Goal: Transaction & Acquisition: Purchase product/service

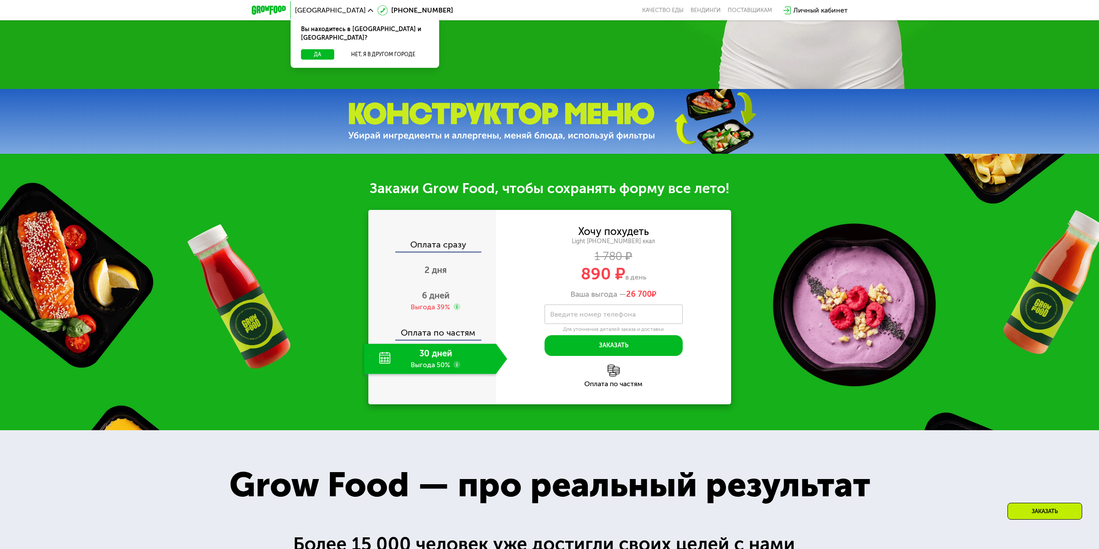
scroll to position [561, 0]
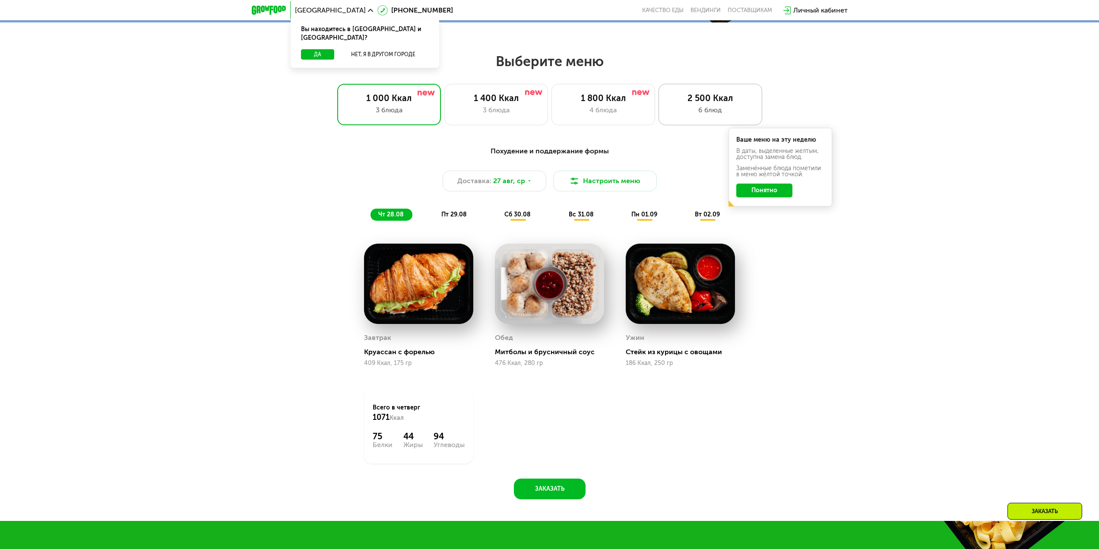
click at [701, 103] on div "2 500 Ккал" at bounding box center [709, 98] width 85 height 10
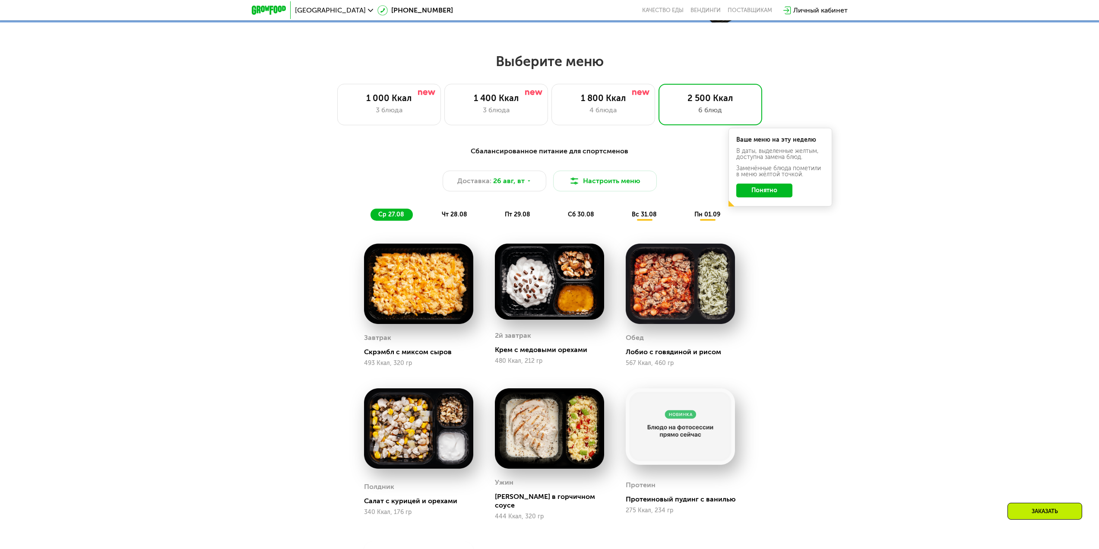
click at [776, 191] on button "Понятно" at bounding box center [764, 190] width 56 height 14
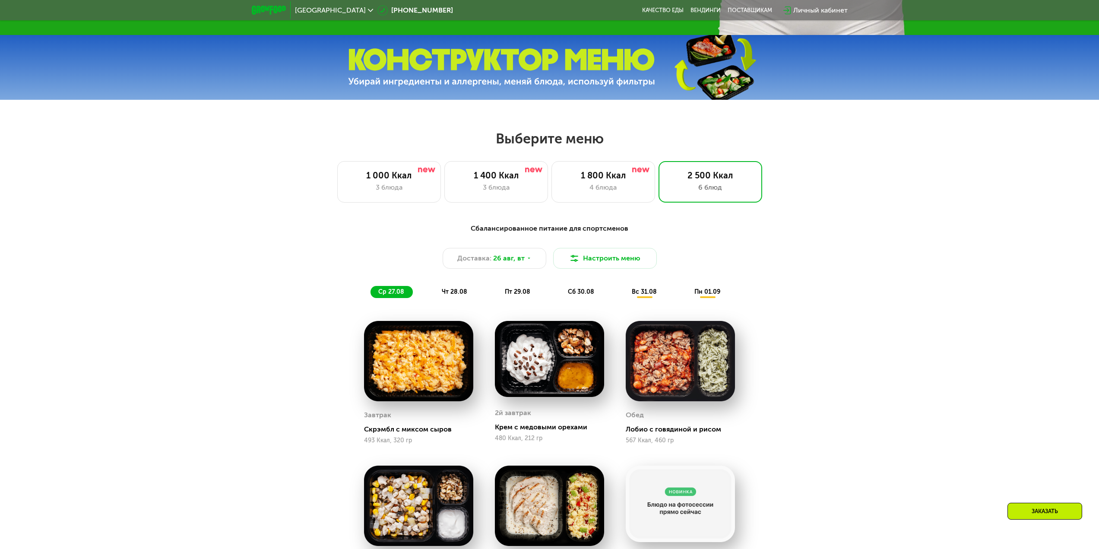
scroll to position [475, 0]
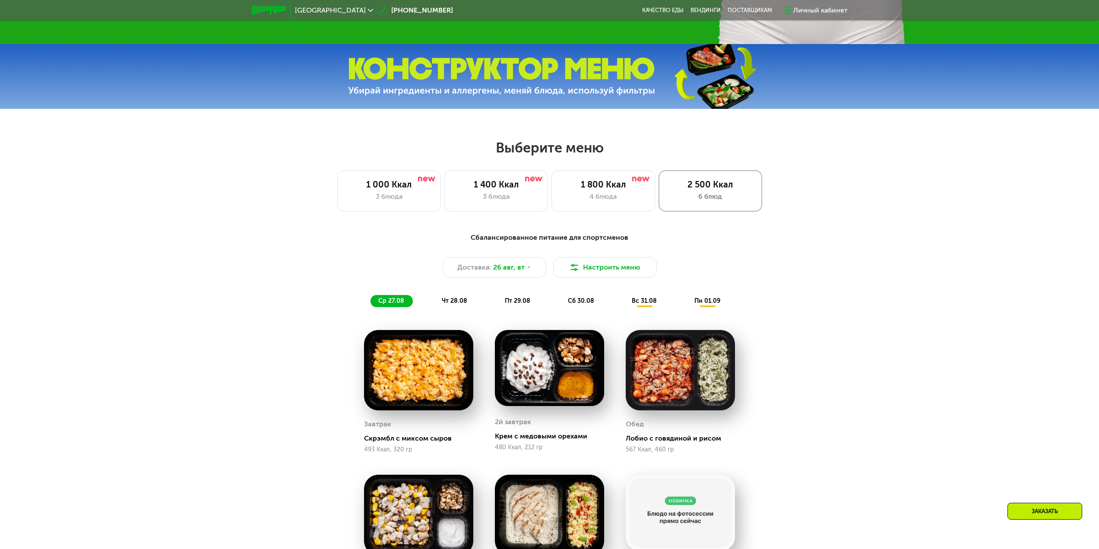
click at [684, 193] on div "2 500 Ккал 6 блюд" at bounding box center [710, 190] width 104 height 41
click at [634, 274] on button "Настроить меню" at bounding box center [605, 267] width 104 height 21
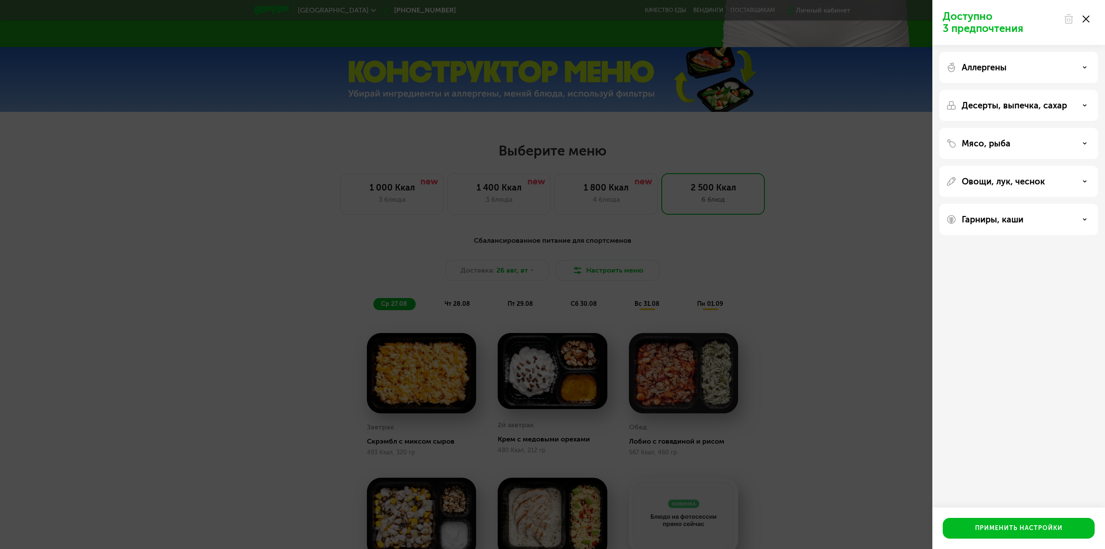
click at [845, 177] on div "Доступно 3 предпочтения Аллергены Десерты, выпечка, сахар Мясо, рыба Овощи, лук…" at bounding box center [552, 274] width 1105 height 549
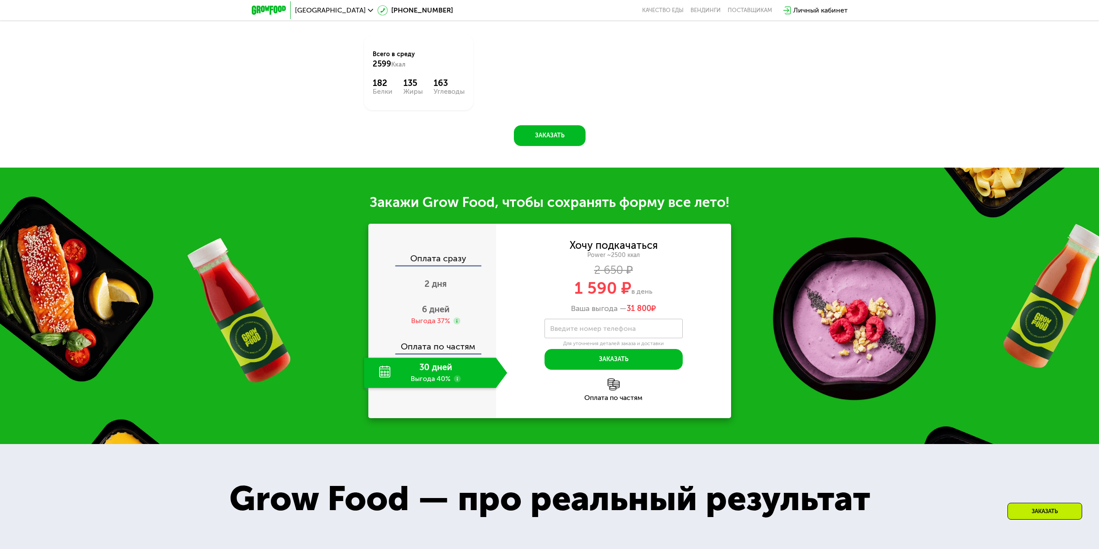
scroll to position [1079, 0]
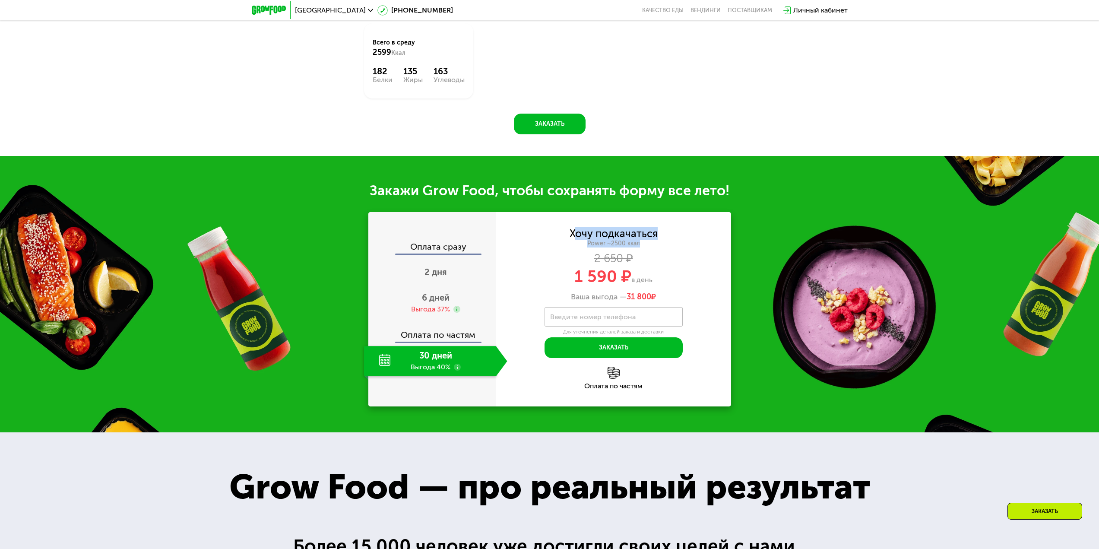
drag, startPoint x: 577, startPoint y: 228, endPoint x: 642, endPoint y: 234, distance: 65.4
click at [642, 234] on div "Хочу подкачаться Power ~2500 ккал 2 650 ₽ 1 590 ₽ в день Ваша выгода — 31 800 ₽" at bounding box center [613, 265] width 235 height 73
click at [656, 230] on div "Хочу подкачаться" at bounding box center [613, 233] width 88 height 9
drag, startPoint x: 656, startPoint y: 230, endPoint x: 548, endPoint y: 231, distance: 107.5
click at [548, 231] on div "Хочу подкачаться Power ~2500 ккал 2 650 ₽ 1 590 ₽ в день Ваша выгода — 31 800 ₽" at bounding box center [613, 265] width 235 height 73
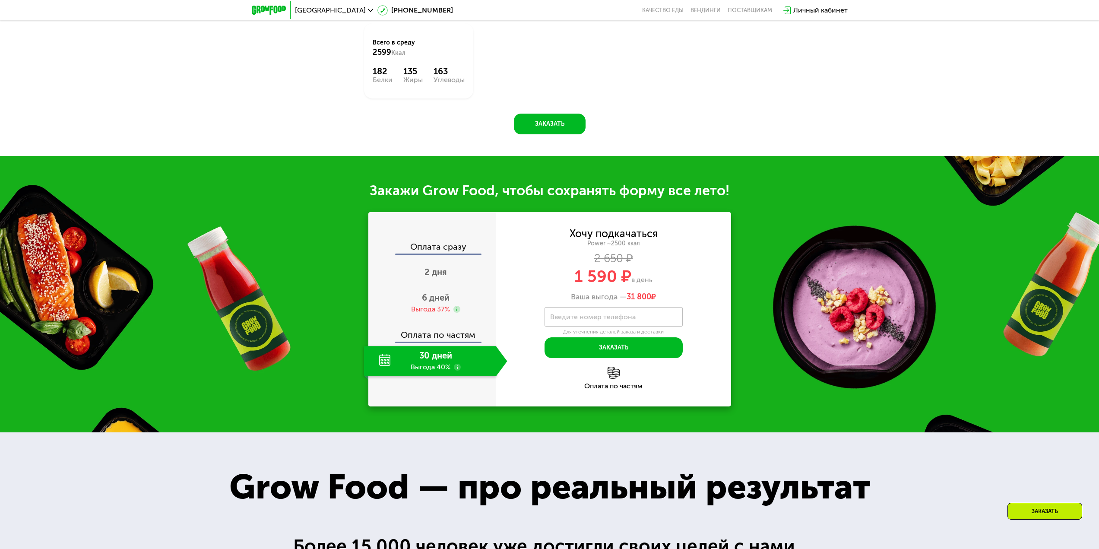
click at [696, 254] on div "2 650 ₽" at bounding box center [613, 258] width 235 height 9
drag, startPoint x: 626, startPoint y: 289, endPoint x: 671, endPoint y: 291, distance: 45.4
click at [671, 292] on div "Ваша выгода — 31 800 ₽" at bounding box center [613, 296] width 235 height 9
drag, startPoint x: 576, startPoint y: 269, endPoint x: 626, endPoint y: 270, distance: 49.2
click at [626, 270] on span "1 590 ₽" at bounding box center [602, 276] width 57 height 20
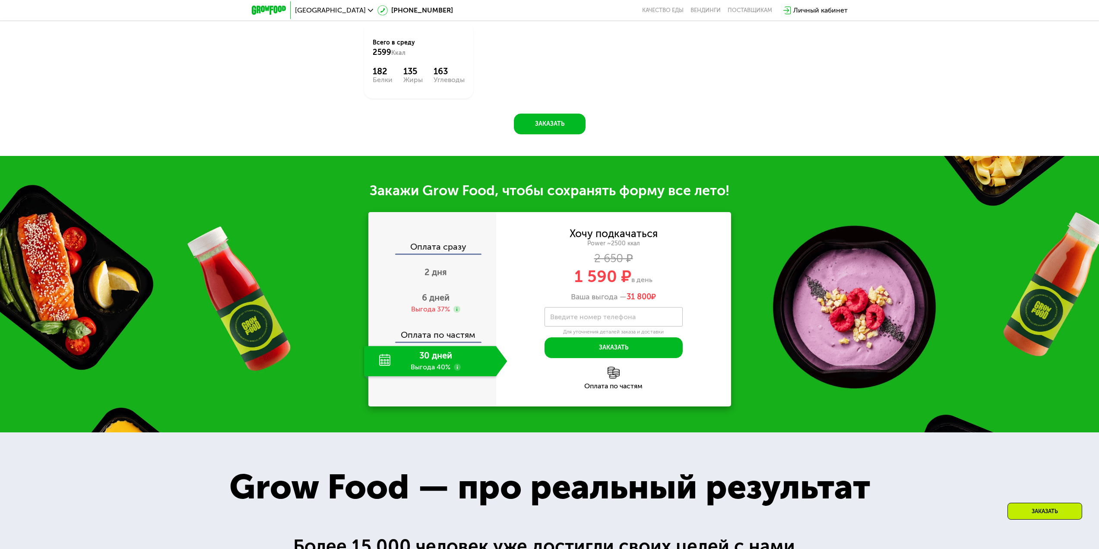
click at [683, 268] on div "1 590 ₽ в день" at bounding box center [613, 276] width 235 height 16
drag, startPoint x: 642, startPoint y: 240, endPoint x: 610, endPoint y: 237, distance: 31.7
click at [610, 240] on div "Power ~2500 ккал" at bounding box center [613, 244] width 235 height 8
click at [648, 243] on div "Хочу подкачаться Power ~2500 ккал 2 650 ₽ 1 590 ₽ в день Ваша выгода — 31 800 ₽" at bounding box center [613, 265] width 235 height 73
drag, startPoint x: 644, startPoint y: 237, endPoint x: 610, endPoint y: 239, distance: 34.1
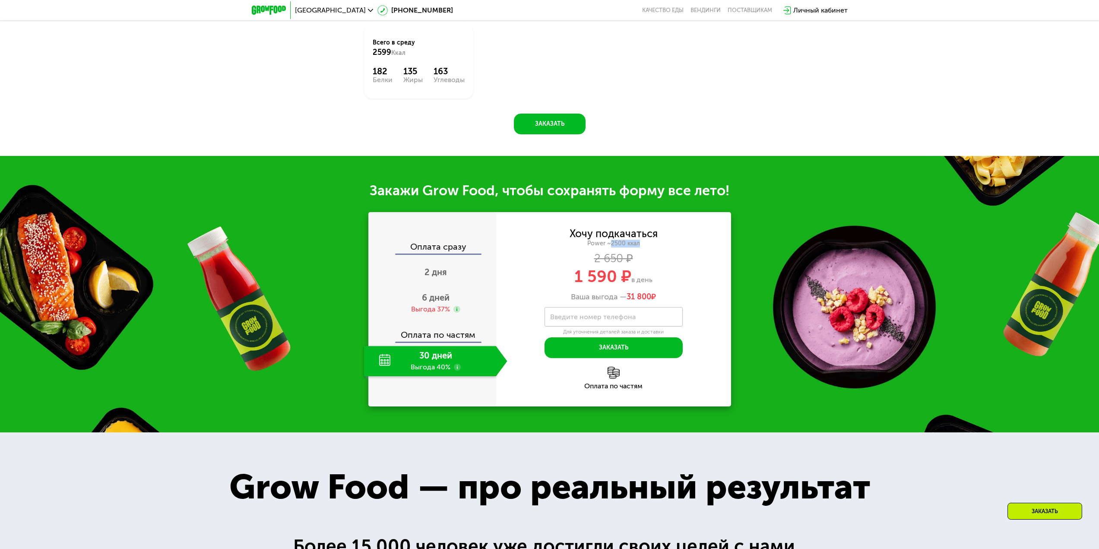
click at [610, 240] on div "Power ~2500 ккал" at bounding box center [613, 244] width 235 height 8
click at [657, 243] on div "Хочу подкачаться Power ~2500 ккал 2 650 ₽ 1 590 ₽ в день Ваша выгода — 31 800 ₽" at bounding box center [613, 265] width 235 height 73
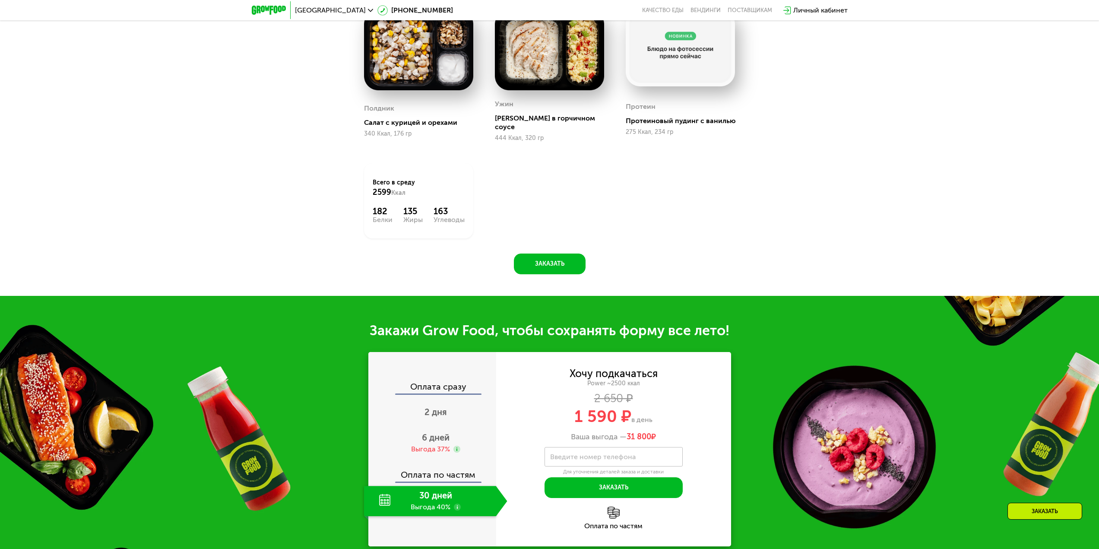
scroll to position [1036, 0]
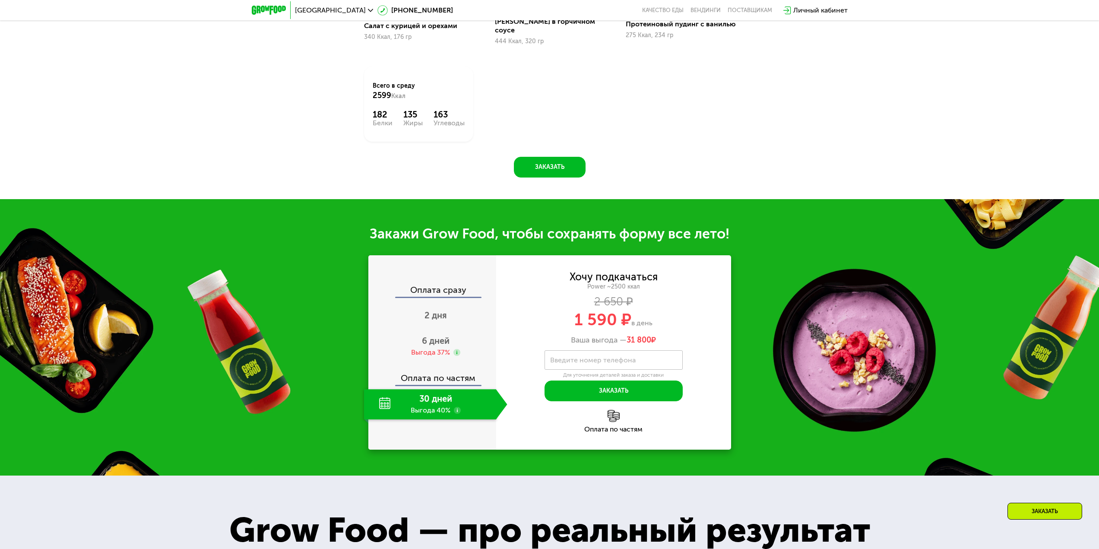
drag, startPoint x: 642, startPoint y: 312, endPoint x: 606, endPoint y: 280, distance: 47.7
click at [604, 280] on div "Хочу подкачаться Power ~2500 ккал 2 650 ₽ 1 590 ₽ в день Ваша выгода — 31 800 ₽" at bounding box center [613, 308] width 235 height 73
click at [687, 304] on div "Хочу подкачаться Power ~2500 ккал 2 650 ₽ 1 590 ₽ в день Ваша выгода — 31 800 ₽" at bounding box center [613, 308] width 235 height 73
click at [626, 318] on span "1 590 ₽" at bounding box center [602, 320] width 57 height 20
drag, startPoint x: 664, startPoint y: 334, endPoint x: 627, endPoint y: 332, distance: 36.4
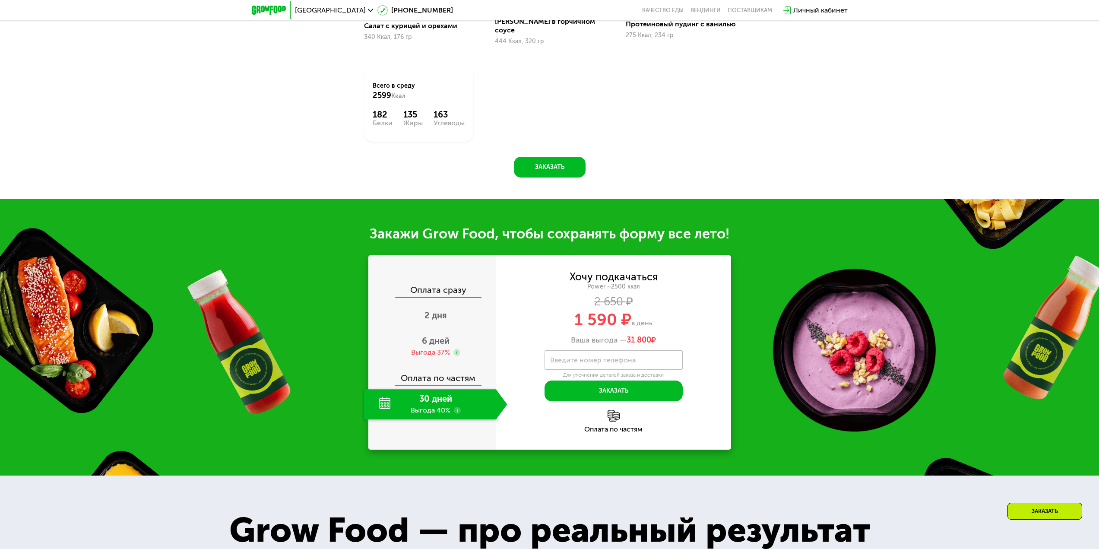
click at [627, 335] on div "Ваша выгода — 31 800 ₽" at bounding box center [613, 339] width 235 height 9
click at [651, 335] on span "31 800 ₽" at bounding box center [640, 339] width 29 height 9
drag, startPoint x: 658, startPoint y: 333, endPoint x: 627, endPoint y: 335, distance: 31.5
click at [627, 335] on div "Ваша выгода — 31 800 ₽" at bounding box center [613, 339] width 235 height 9
click at [627, 335] on span "31 800" at bounding box center [638, 339] width 25 height 9
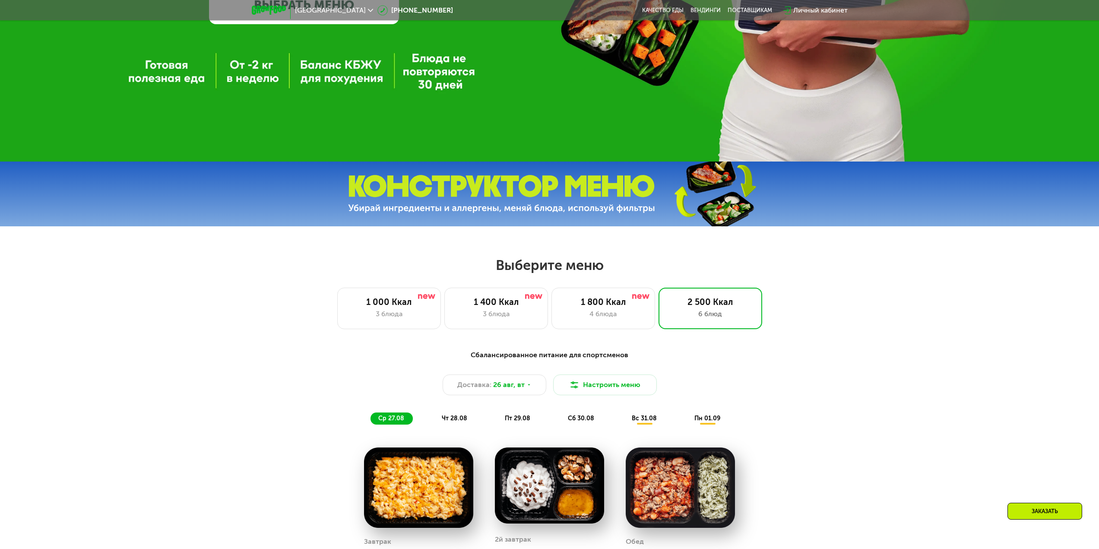
scroll to position [345, 0]
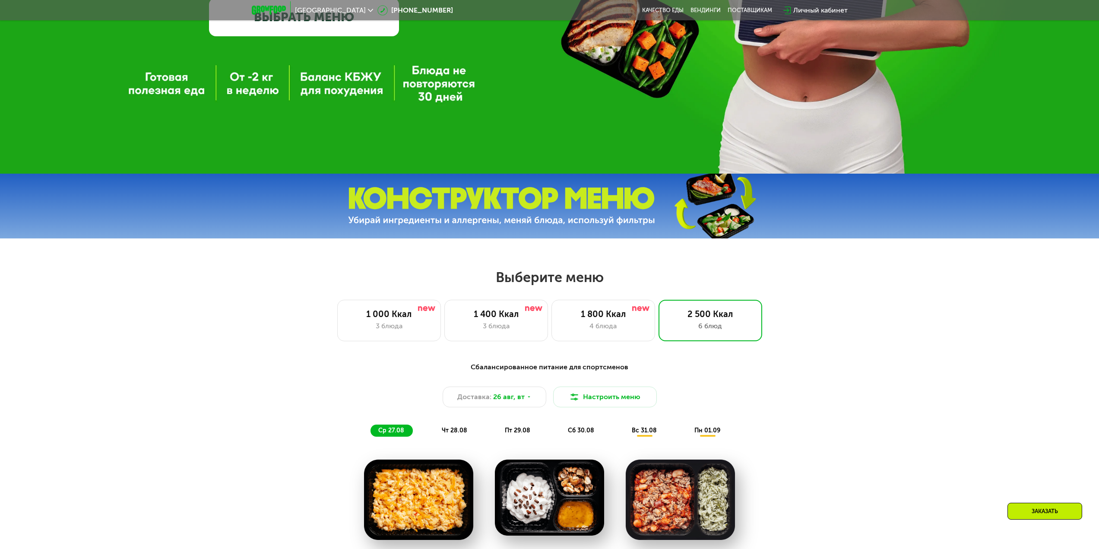
drag, startPoint x: 516, startPoint y: 287, endPoint x: 609, endPoint y: 276, distance: 93.4
drag, startPoint x: 611, startPoint y: 276, endPoint x: 633, endPoint y: 285, distance: 23.8
click at [612, 275] on h2 "Выберите меню" at bounding box center [549, 277] width 1043 height 17
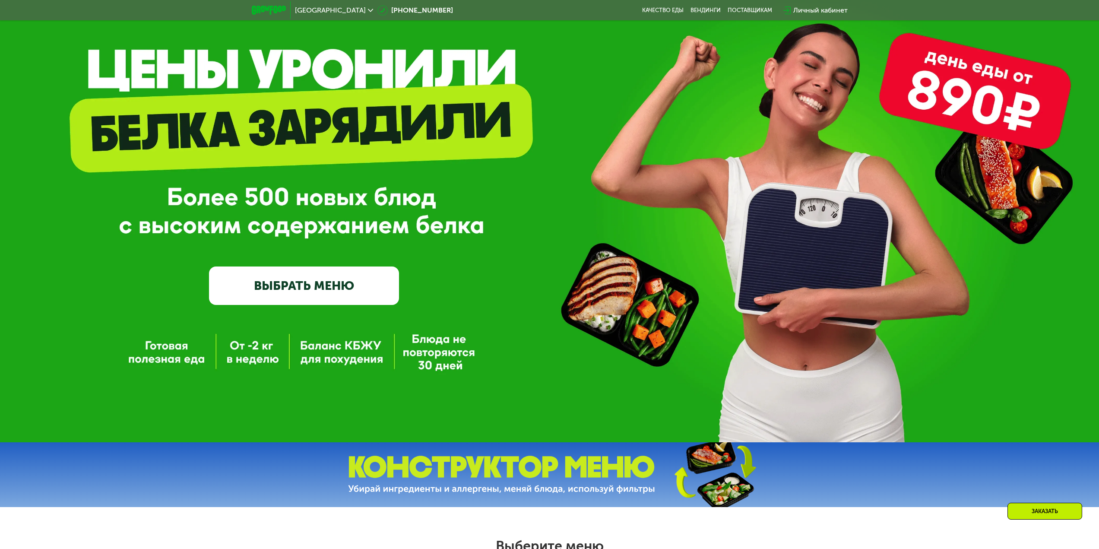
scroll to position [0, 0]
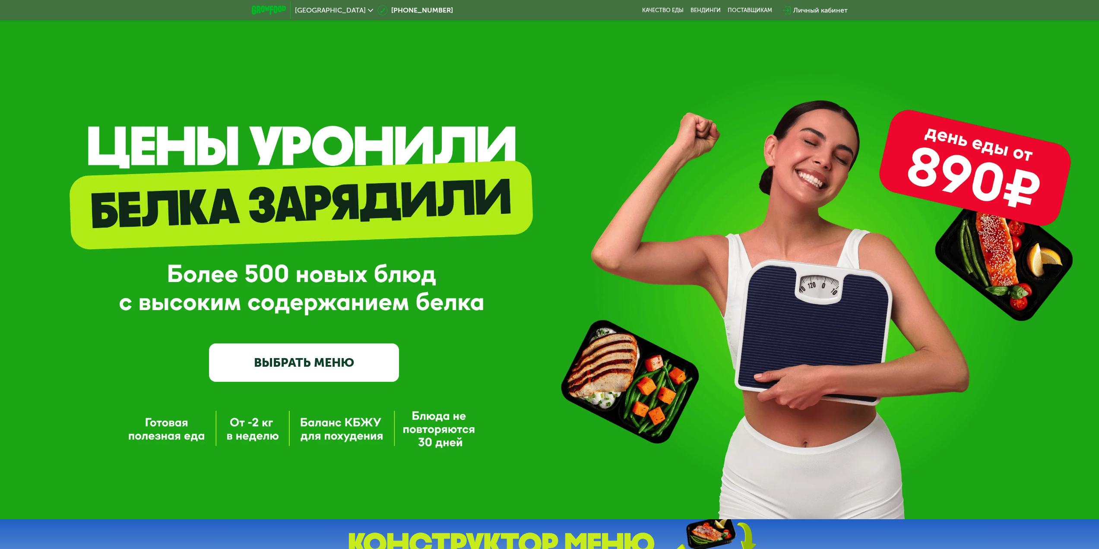
click at [299, 369] on link "ВЫБРАТЬ МЕНЮ" at bounding box center [304, 362] width 190 height 38
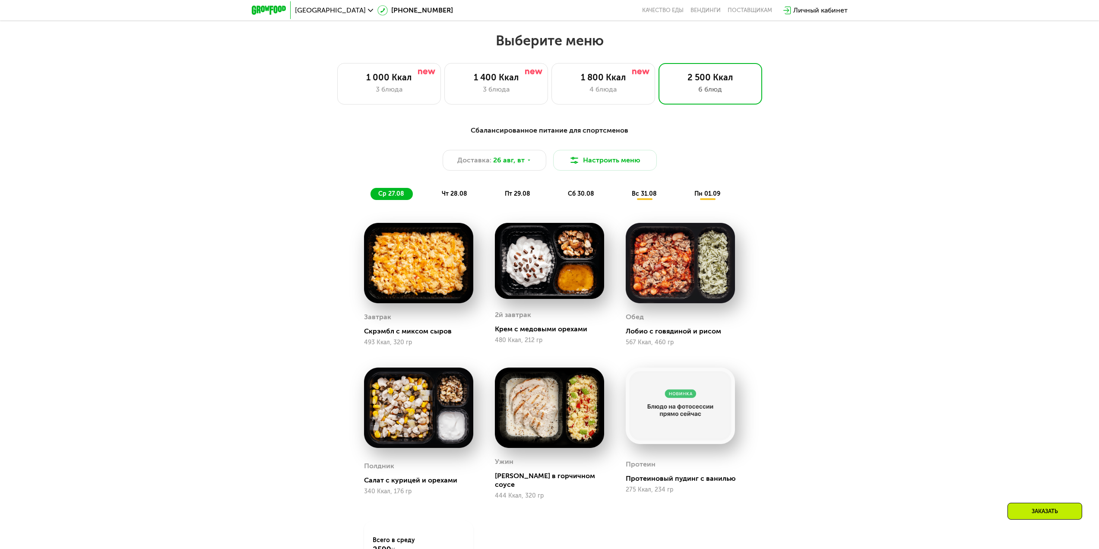
scroll to position [597, 0]
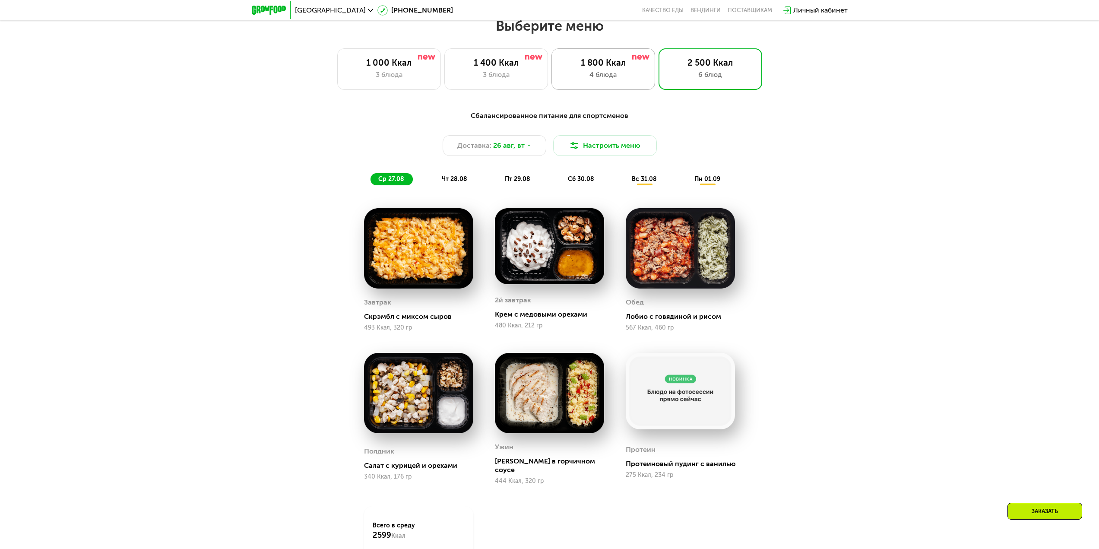
click at [624, 76] on div "4 блюда" at bounding box center [602, 75] width 85 height 10
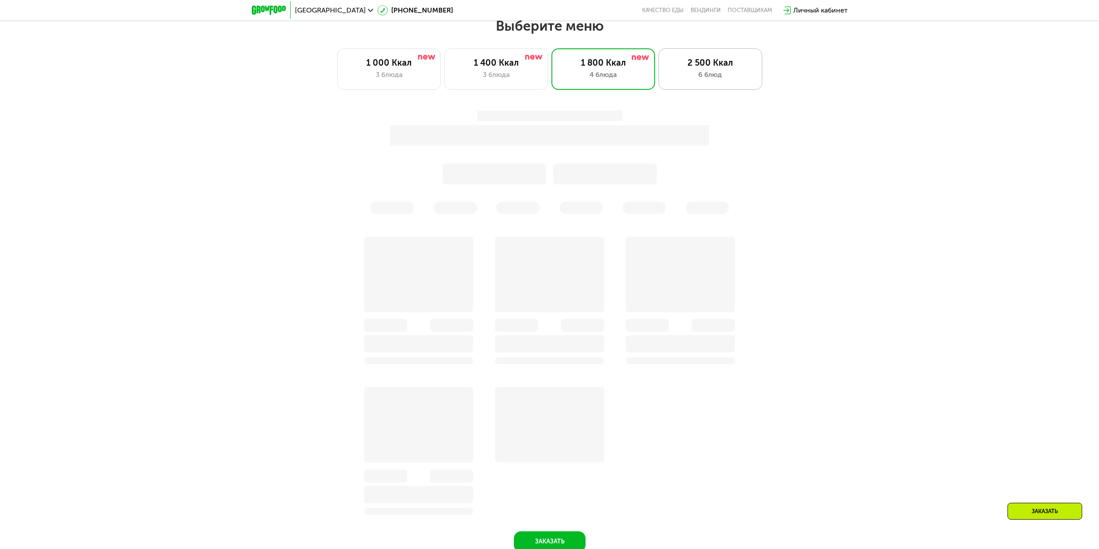
click at [709, 73] on div "6 блюд" at bounding box center [709, 75] width 85 height 10
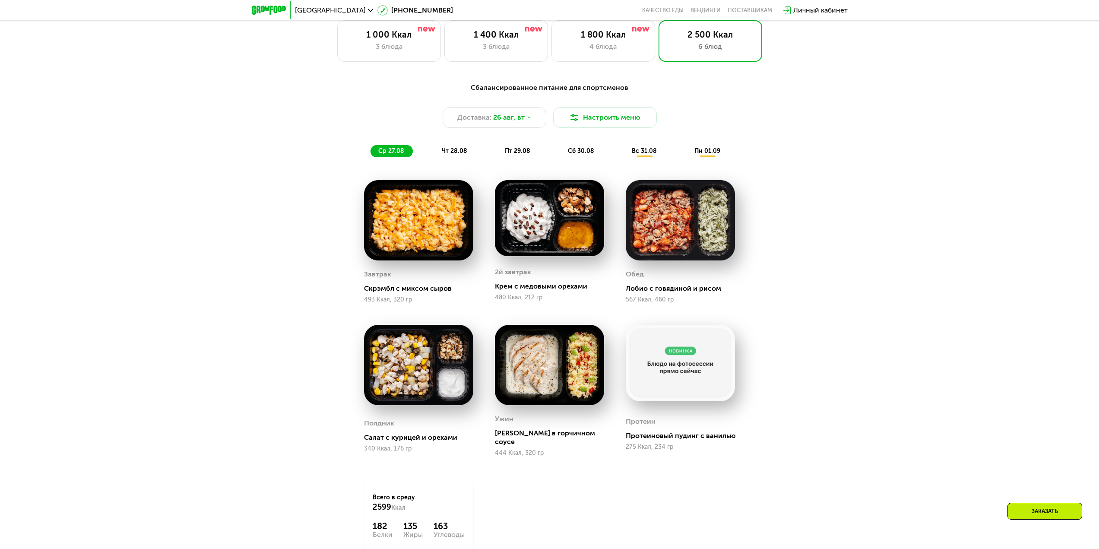
scroll to position [640, 0]
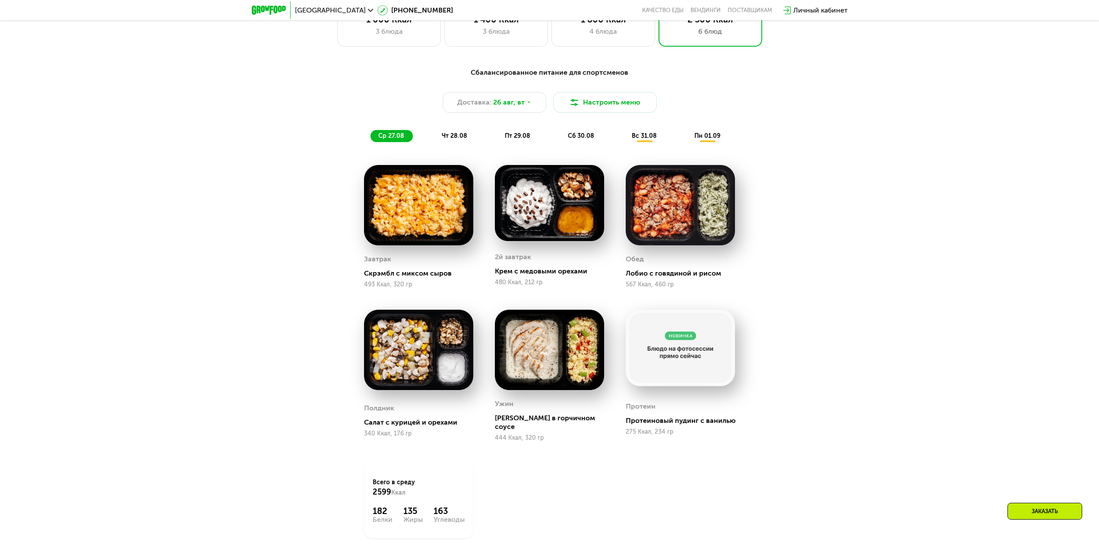
click at [497, 142] on div "чт 28.08" at bounding box center [518, 136] width 42 height 12
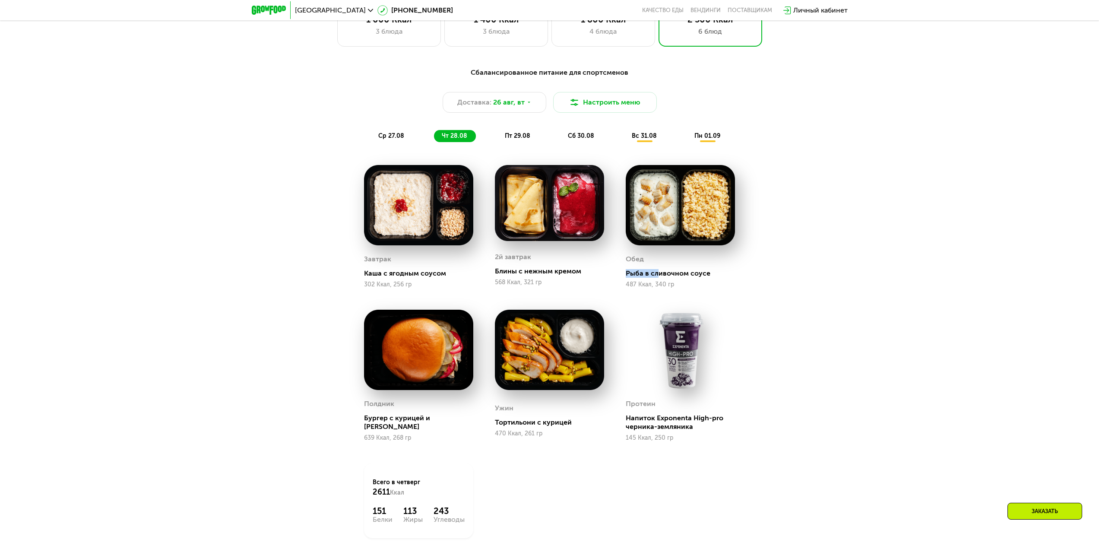
drag, startPoint x: 622, startPoint y: 273, endPoint x: 646, endPoint y: 275, distance: 24.7
click at [656, 275] on div "Обед Рыба в сливочном соусе 487 Ккал, 340 гр" at bounding box center [680, 226] width 131 height 145
click at [560, 142] on div "пт 29.08" at bounding box center [581, 136] width 43 height 12
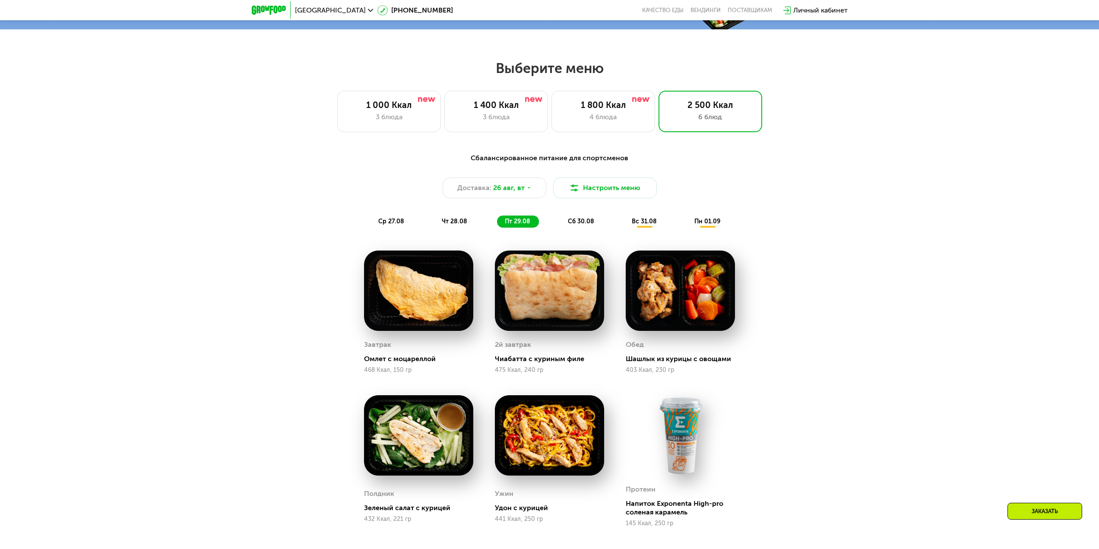
scroll to position [553, 0]
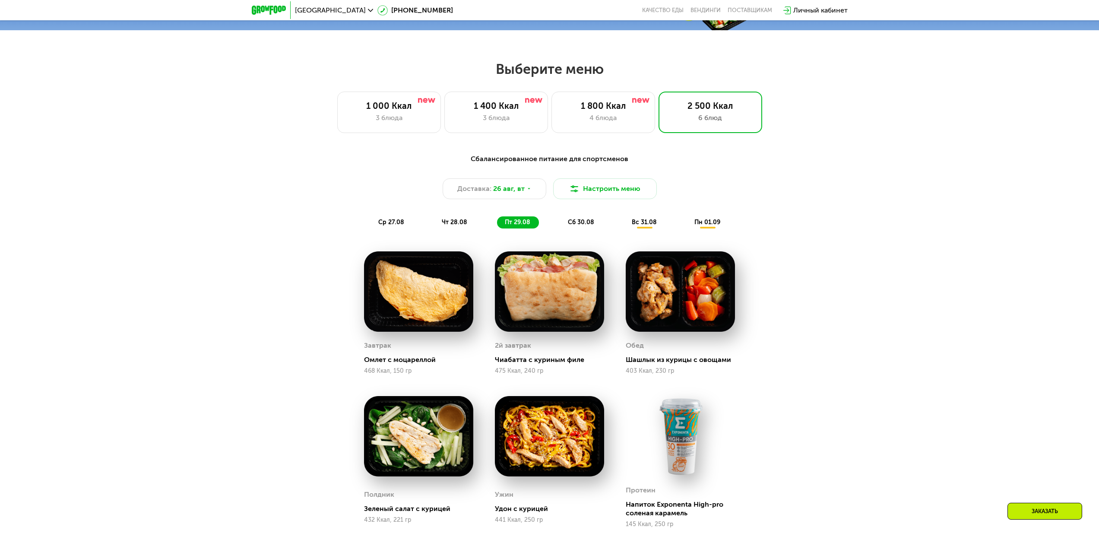
click at [410, 224] on div "ср 27.08 чт 28.08 пт 29.08 сб 30.08 вс 31.08 пн 01.09" at bounding box center [549, 222] width 358 height 12
click at [398, 225] on span "ср 27.08" at bounding box center [391, 221] width 26 height 7
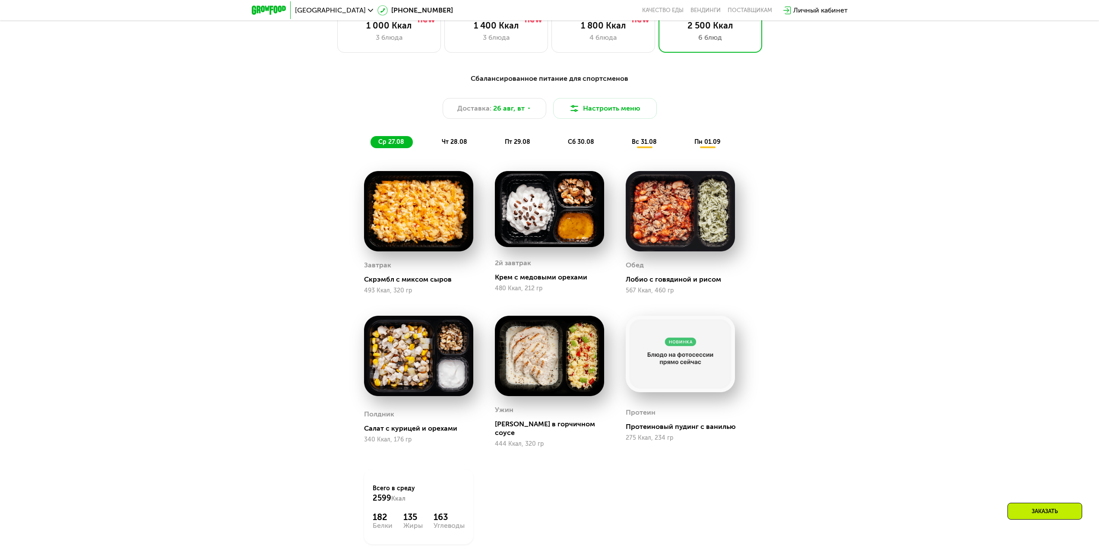
scroll to position [726, 0]
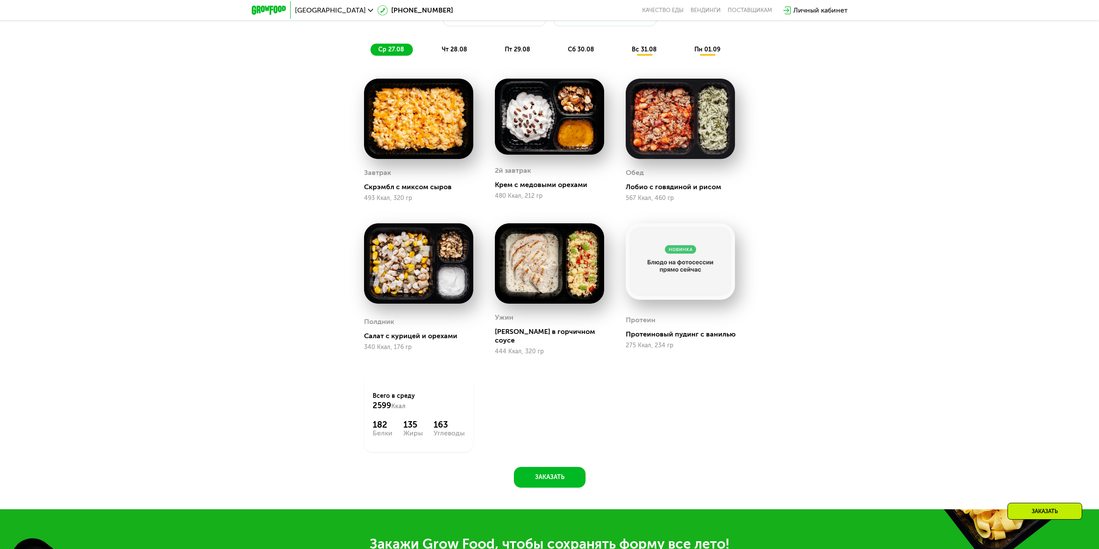
drag, startPoint x: 369, startPoint y: 417, endPoint x: 397, endPoint y: 426, distance: 29.4
click at [397, 426] on div "Всего в [DATE] 2599 Ккал 182 Белки 135 Жиры 163 Углеводы" at bounding box center [418, 413] width 109 height 75
click at [357, 396] on div "Всего в [DATE] 2599 Ккал 182 Белки 135 Жиры 163 Углеводы" at bounding box center [418, 414] width 131 height 97
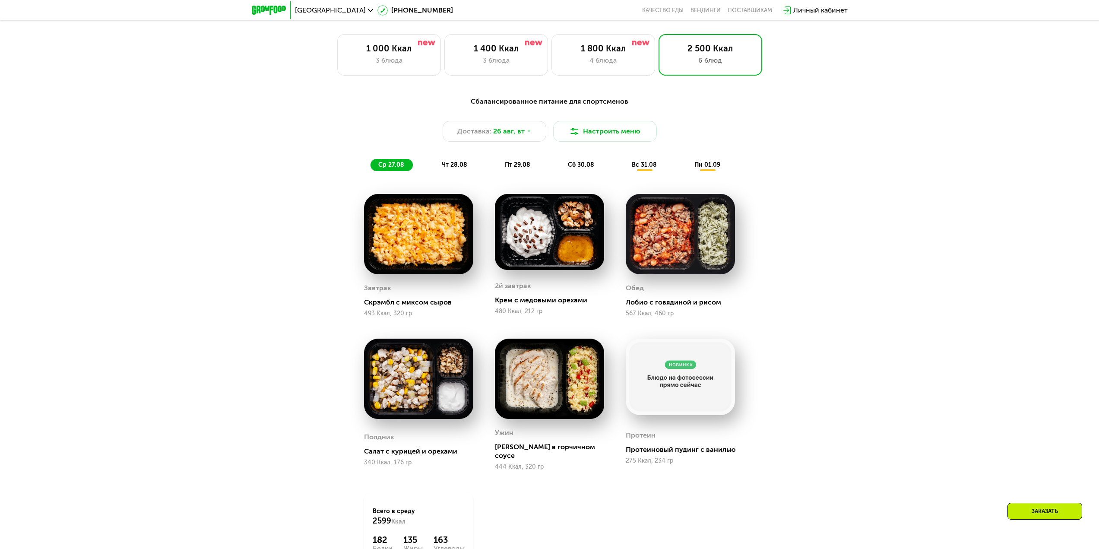
scroll to position [597, 0]
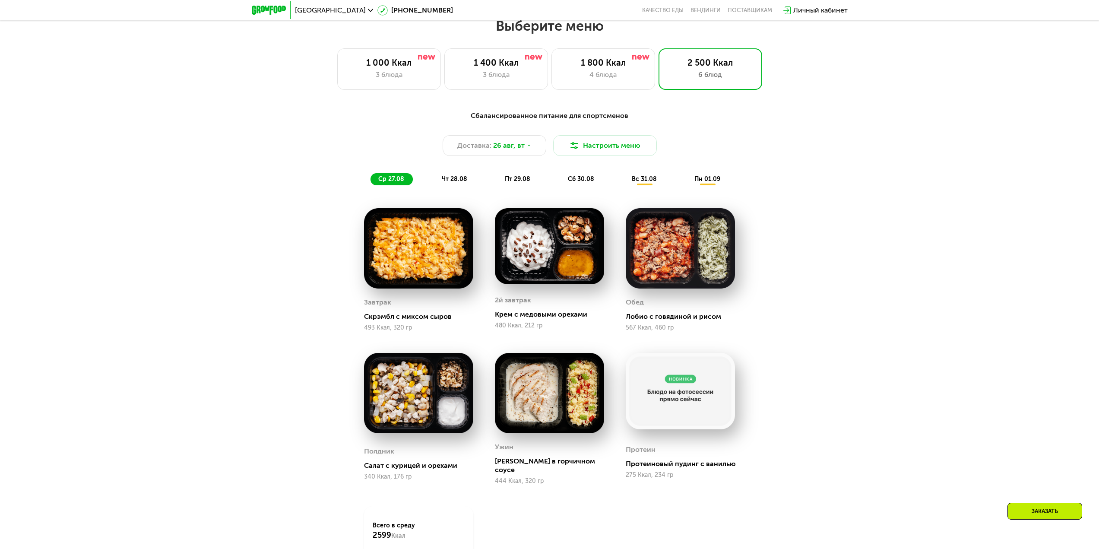
click at [560, 185] on div "пт 29.08" at bounding box center [581, 179] width 43 height 12
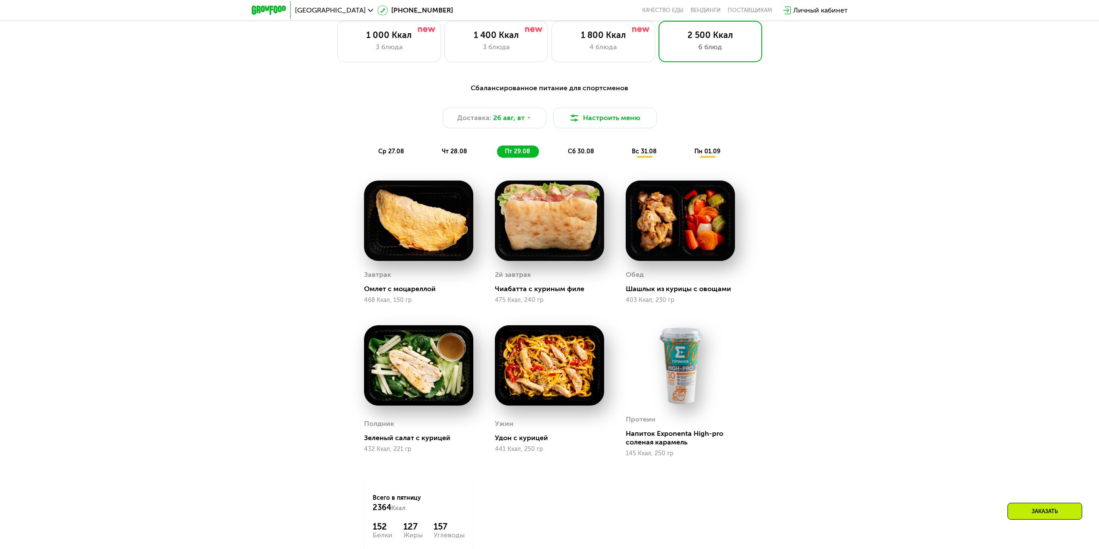
scroll to position [640, 0]
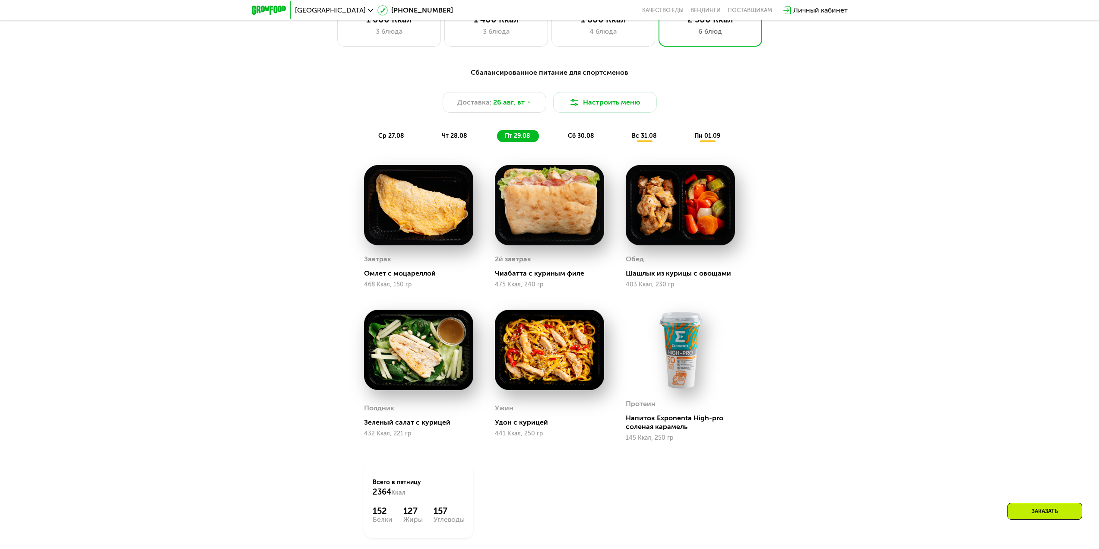
click at [624, 134] on div "сб 30.08" at bounding box center [644, 136] width 41 height 12
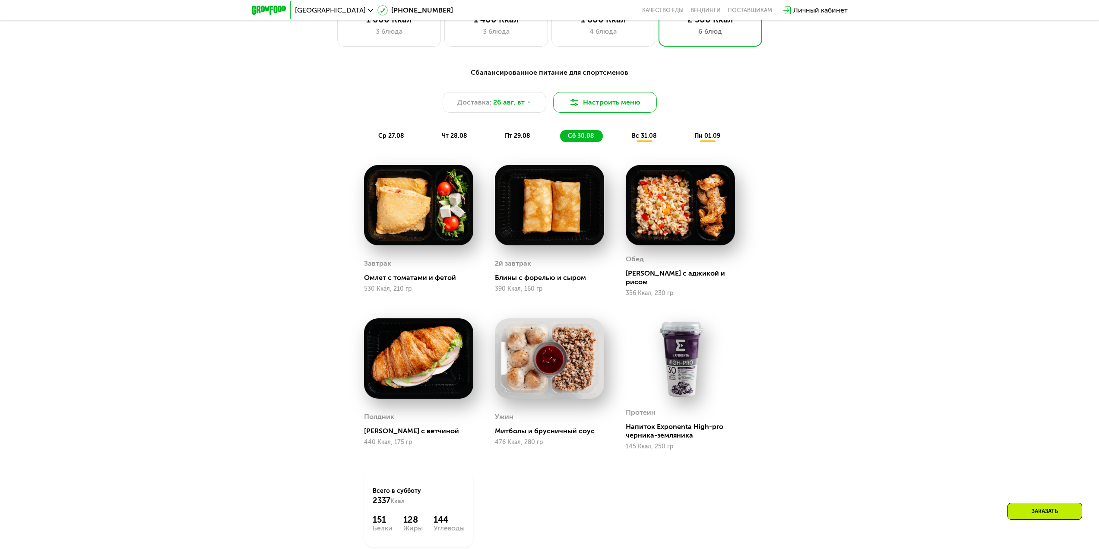
click at [613, 105] on button "Настроить меню" at bounding box center [605, 102] width 104 height 21
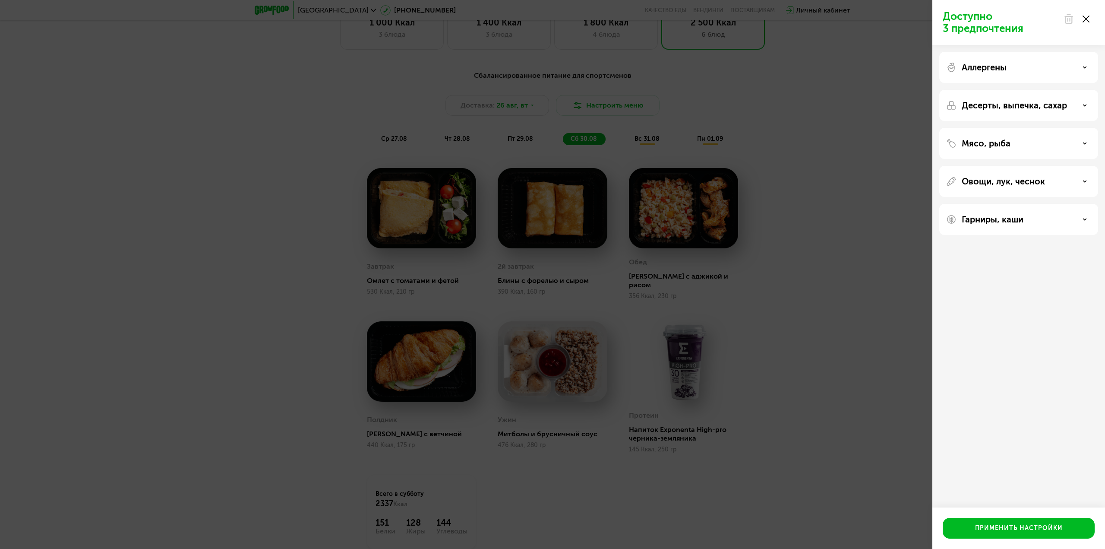
click at [1021, 146] on div "Мясо, рыба" at bounding box center [1018, 143] width 145 height 10
click at [1046, 277] on div "Мясо, рыба Нет ограничений Без свинины и ветчины Без красного мяса Без рыбы Без…" at bounding box center [1018, 292] width 159 height 31
click at [1066, 142] on div "Мясо, рыба" at bounding box center [1018, 143] width 145 height 10
click at [1075, 106] on div "Десерты, выпечка, сахар" at bounding box center [1018, 105] width 145 height 10
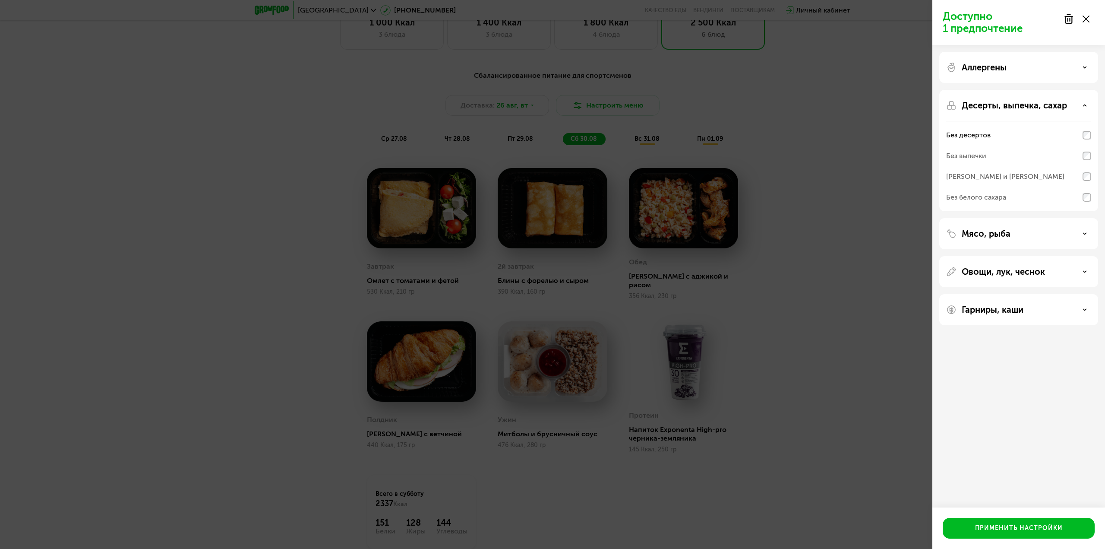
click at [1085, 166] on div "Без выпечки" at bounding box center [1018, 176] width 145 height 21
click at [1091, 202] on div "Без белого сахара" at bounding box center [1018, 197] width 145 height 21
click at [1084, 107] on div "Десерты, выпечка, сахар" at bounding box center [1018, 105] width 145 height 10
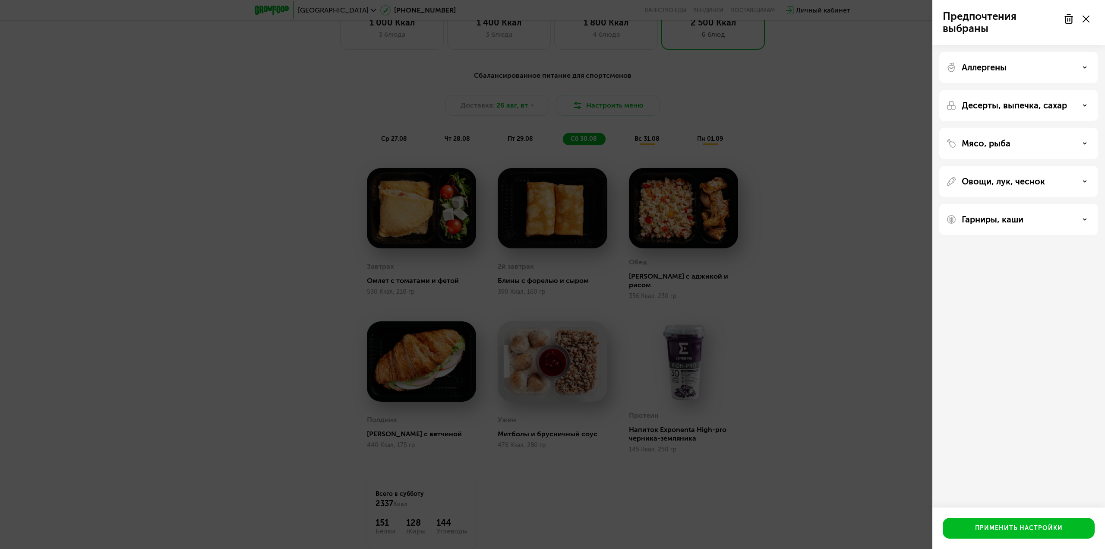
click at [1075, 66] on div "Аллергены" at bounding box center [1018, 67] width 145 height 10
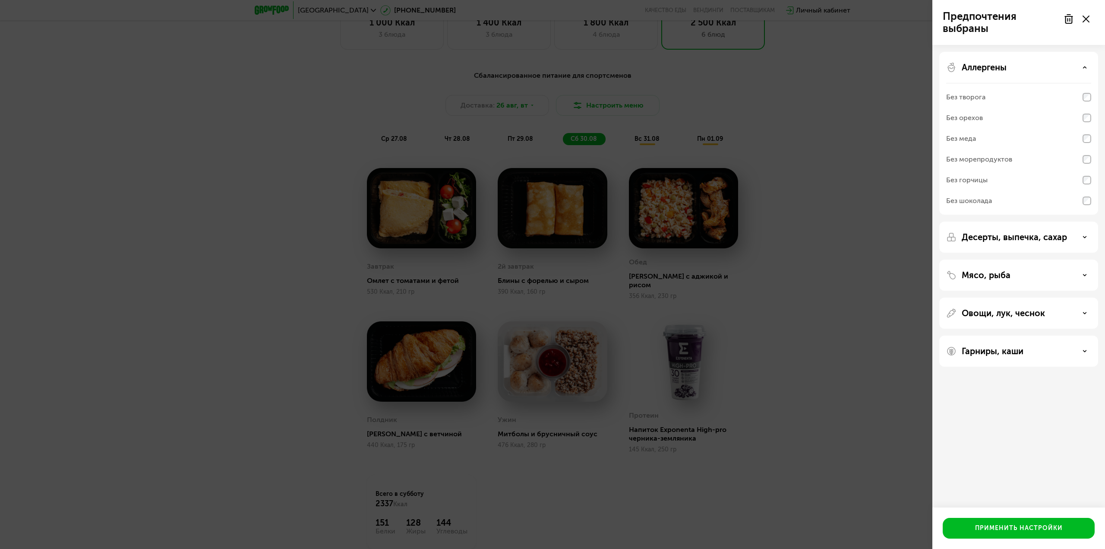
click at [1078, 66] on div "Аллергены" at bounding box center [1018, 67] width 145 height 10
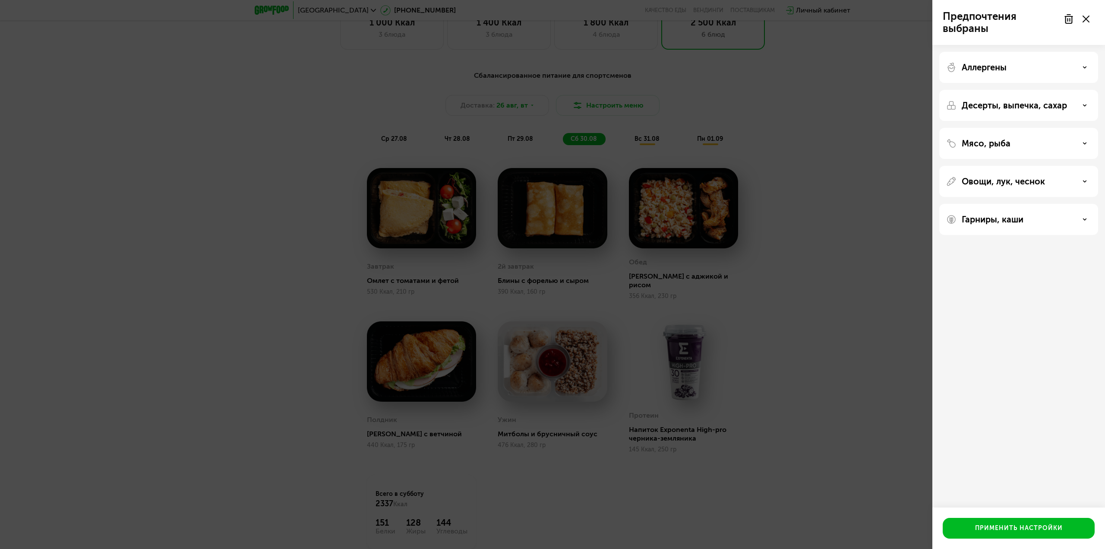
click at [1033, 218] on div "Гарниры, каши" at bounding box center [1018, 219] width 145 height 10
click at [1036, 218] on div "Гарниры, каши" at bounding box center [1018, 219] width 145 height 10
click at [1005, 216] on p "Гарниры, каши" at bounding box center [993, 219] width 62 height 10
click at [1005, 215] on p "Гарниры, каши" at bounding box center [993, 219] width 62 height 10
click at [1009, 523] on button "Применить настройки" at bounding box center [1019, 528] width 152 height 21
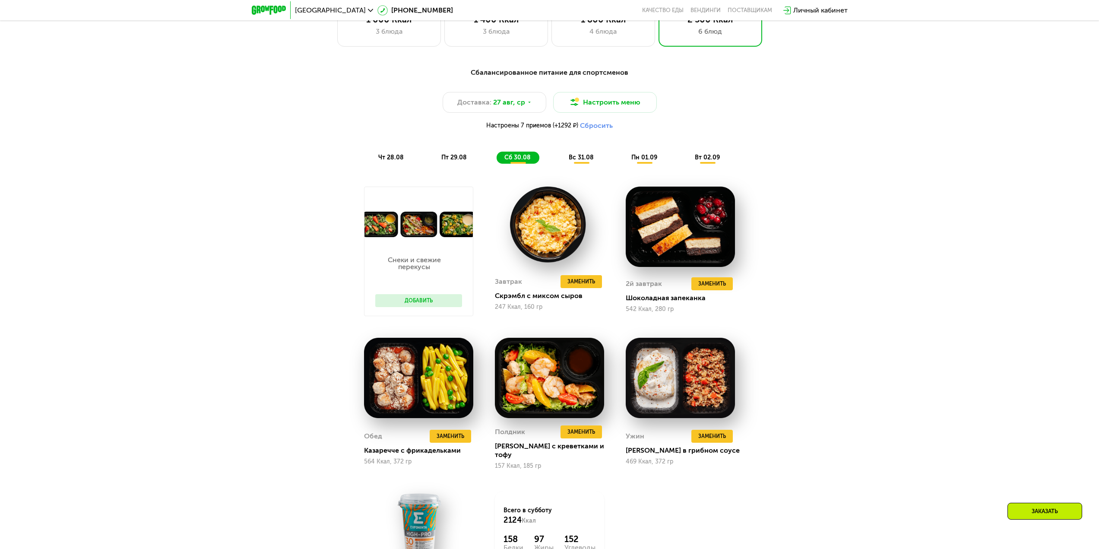
click at [398, 153] on div "Сбалансированное питание для спортсменов Доставка: [DATE] Настроить меню Настро…" at bounding box center [549, 115] width 511 height 96
click at [398, 159] on span "чт 28.08" at bounding box center [390, 157] width 25 height 7
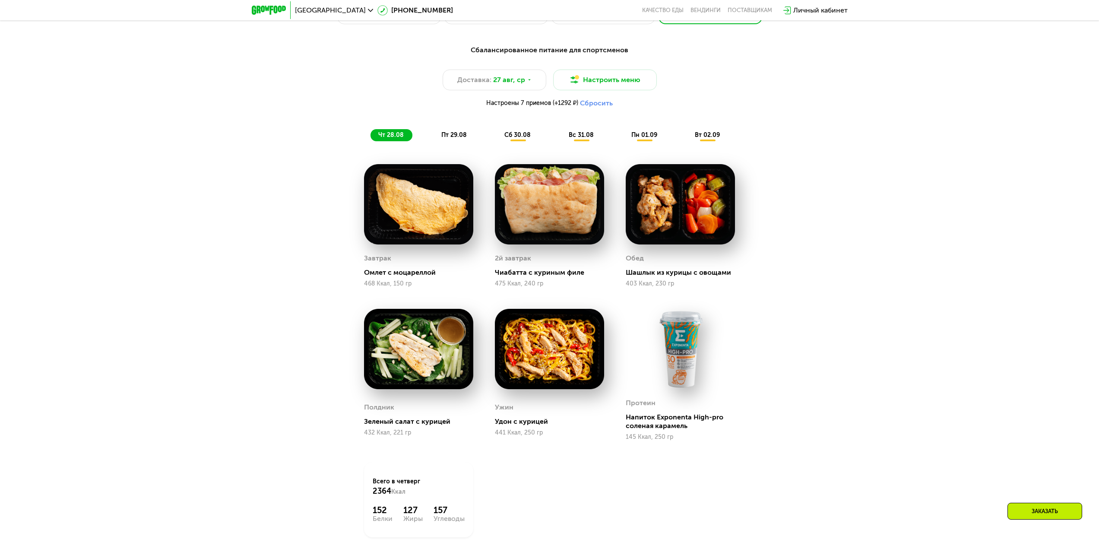
scroll to position [683, 0]
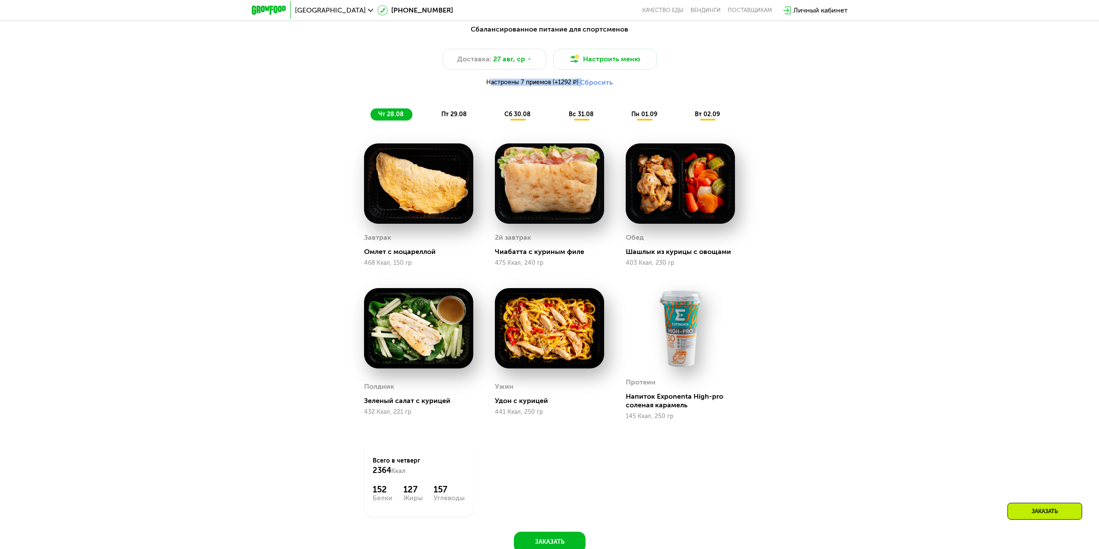
drag, startPoint x: 484, startPoint y: 90, endPoint x: 582, endPoint y: 89, distance: 97.6
click at [582, 89] on div "Доставка: [DATE] Настроить меню Настроены 7 приемов (+1292 ₽) Сбросить" at bounding box center [549, 70] width 511 height 42
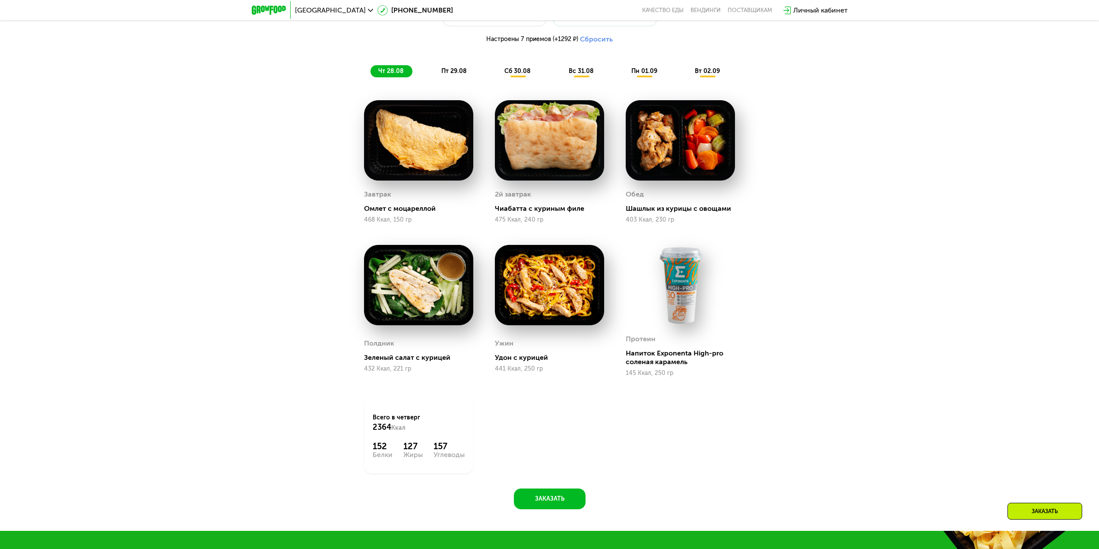
click at [301, 233] on div "Сбалансированное питание для спортсменов Доставка: [DATE] Настроить меню Настро…" at bounding box center [550, 242] width 532 height 533
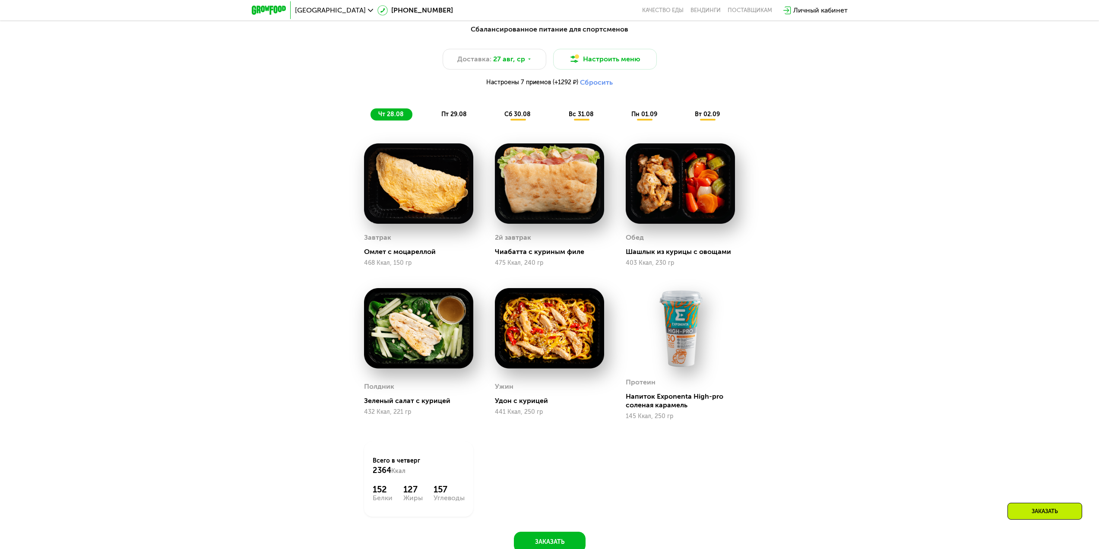
click at [448, 115] on span "пт 29.08" at bounding box center [453, 114] width 25 height 7
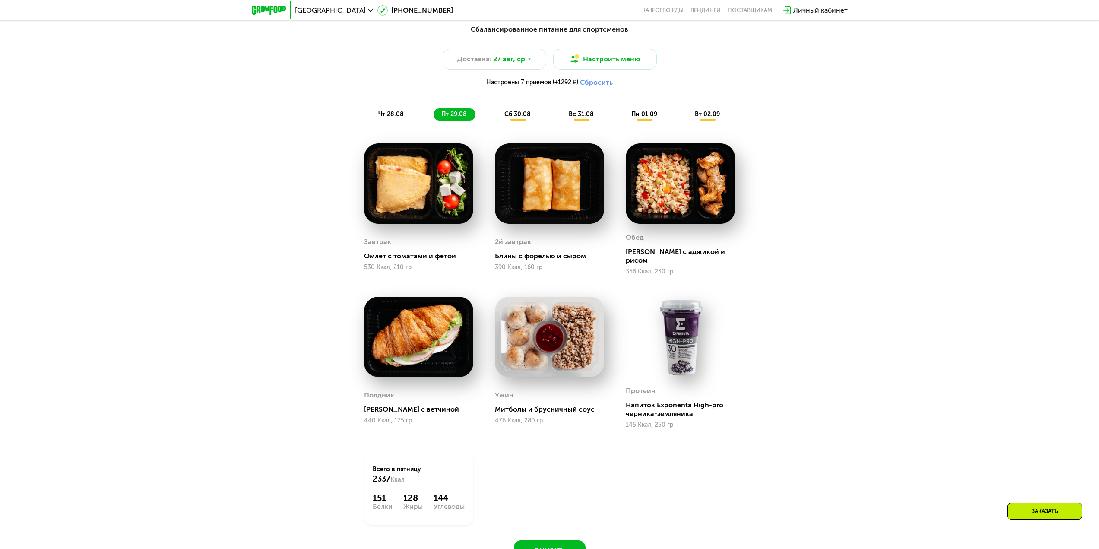
click at [511, 116] on span "сб 30.08" at bounding box center [517, 114] width 26 height 7
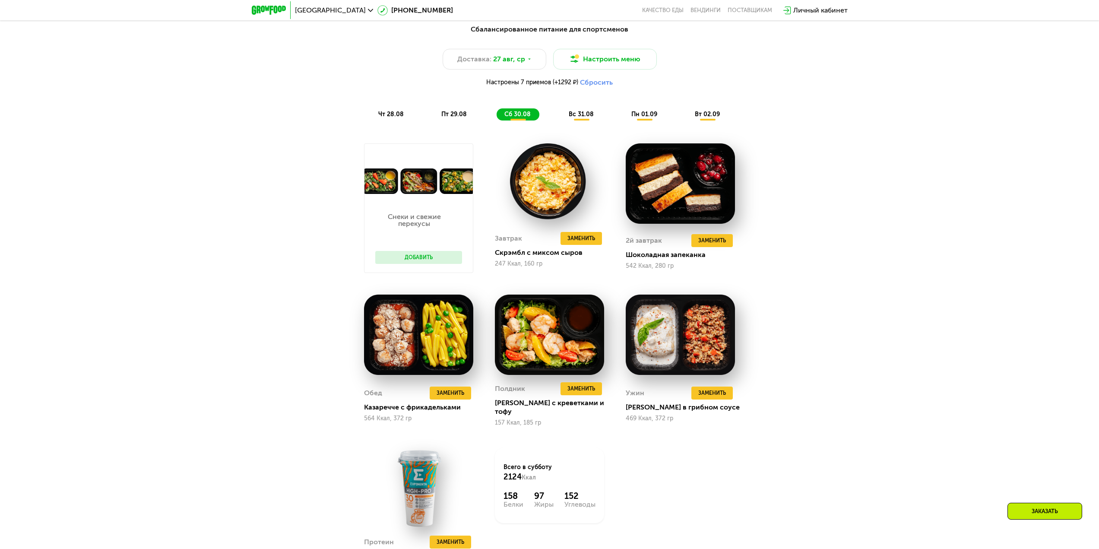
click at [590, 118] on span "вс 31.08" at bounding box center [581, 114] width 25 height 7
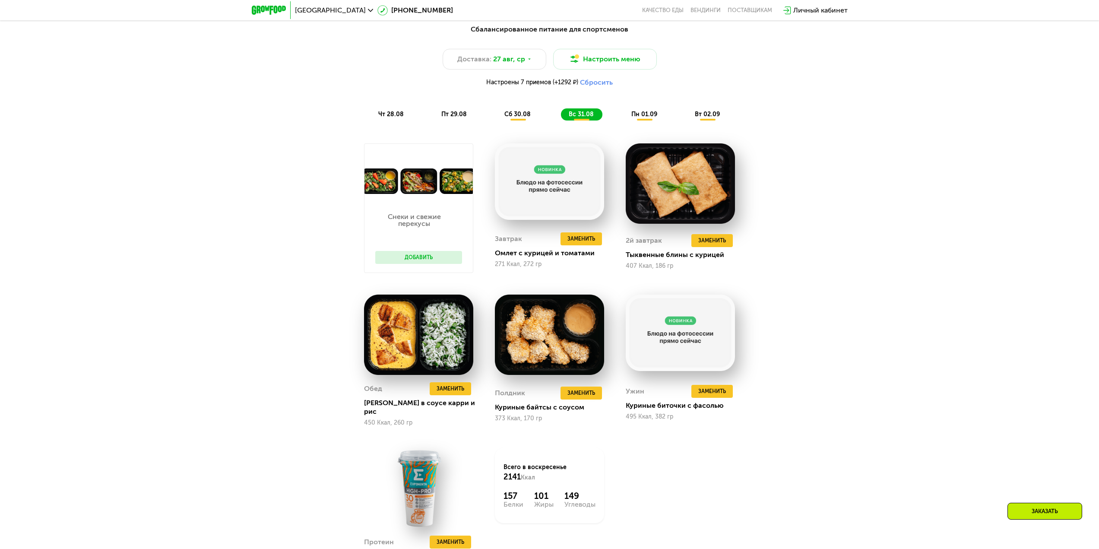
click at [642, 118] on span "пн 01.09" at bounding box center [644, 114] width 26 height 7
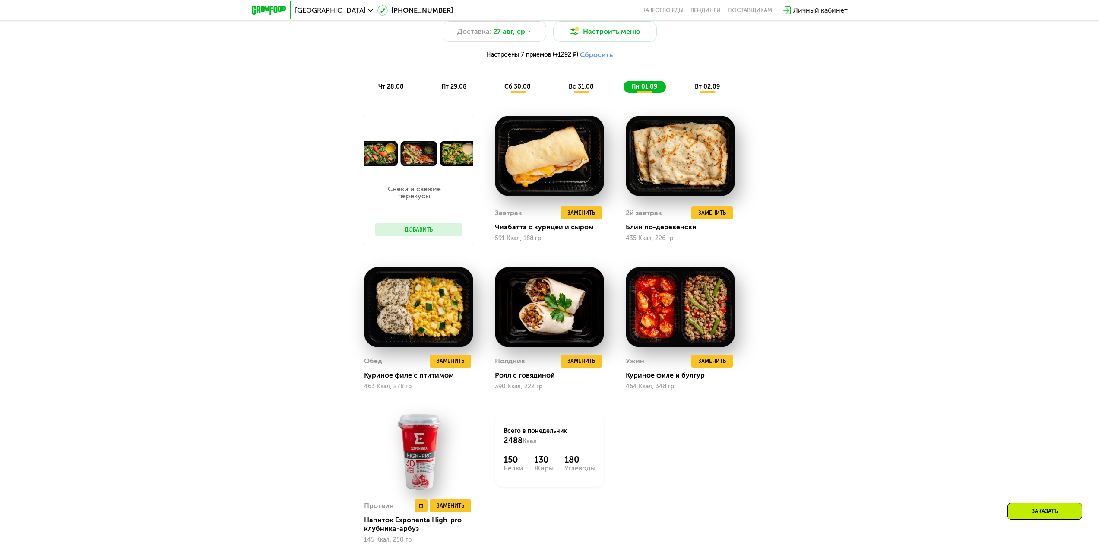
scroll to position [726, 0]
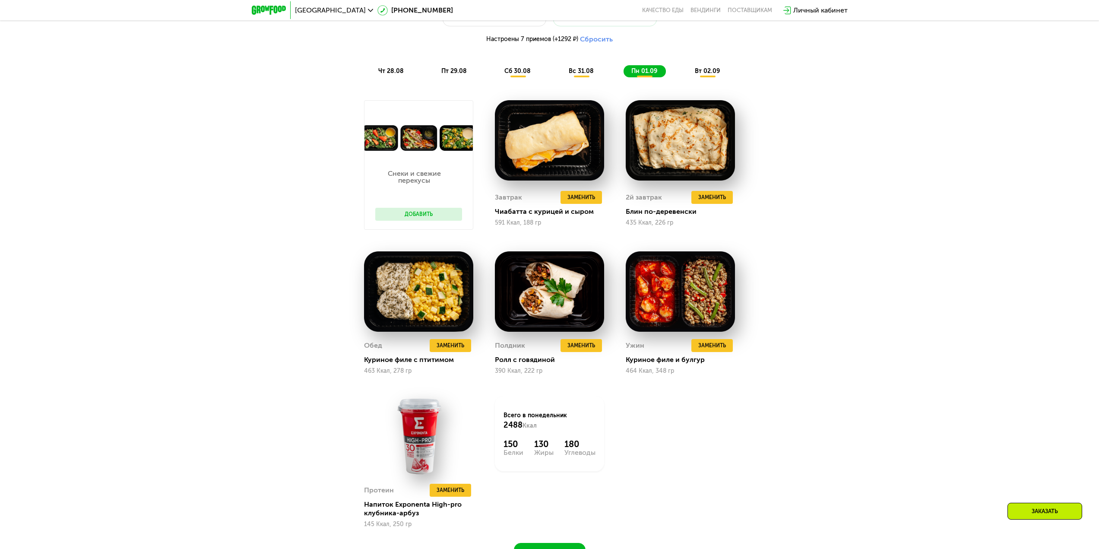
click at [706, 81] on div "Сбалансированное питание для спортсменов Доставка: [DATE] Настроить меню Настро…" at bounding box center [550, 29] width 522 height 107
click at [706, 75] on span "вт 02.09" at bounding box center [707, 70] width 25 height 7
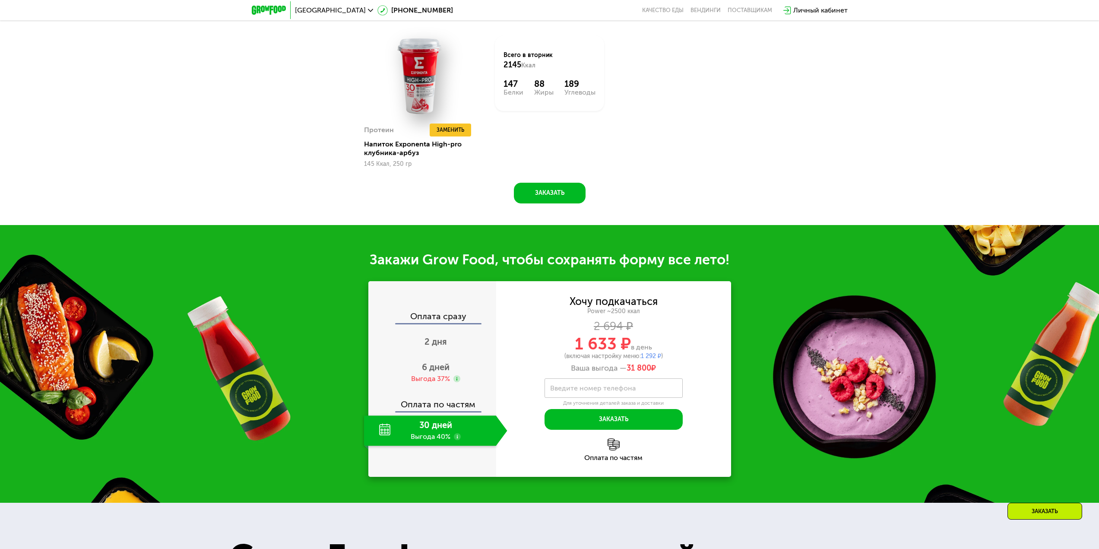
scroll to position [1158, 0]
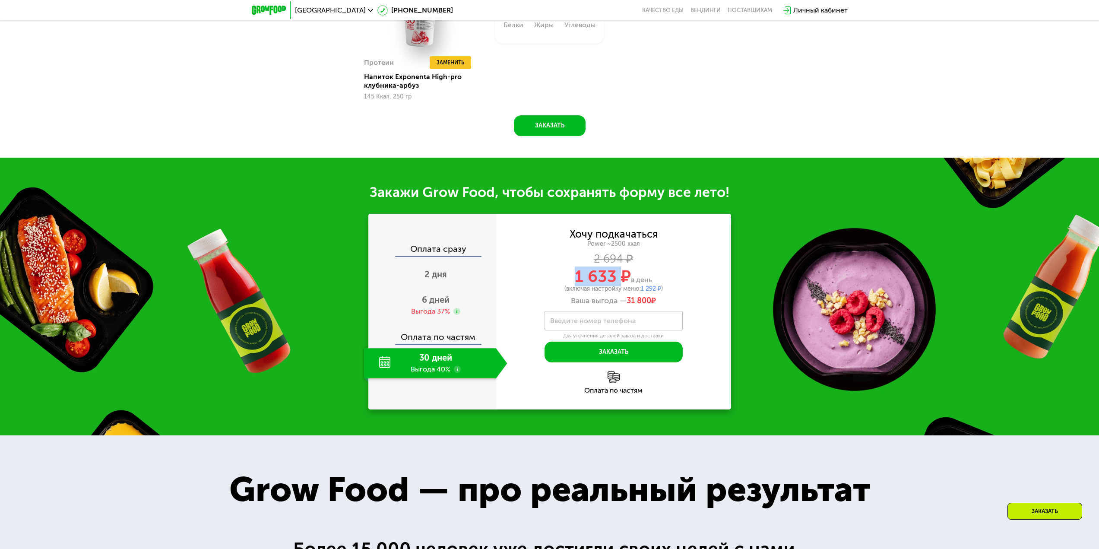
drag, startPoint x: 577, startPoint y: 277, endPoint x: 620, endPoint y: 288, distance: 44.2
click at [623, 274] on span "1 633 ₽" at bounding box center [603, 276] width 56 height 20
click at [620, 288] on div "(включая настройку меню: 1 292 ₽ )" at bounding box center [613, 289] width 235 height 6
drag, startPoint x: 659, startPoint y: 286, endPoint x: 638, endPoint y: 289, distance: 20.9
click at [638, 289] on div "(включая настройку меню: 1 292 ₽ )" at bounding box center [613, 289] width 235 height 6
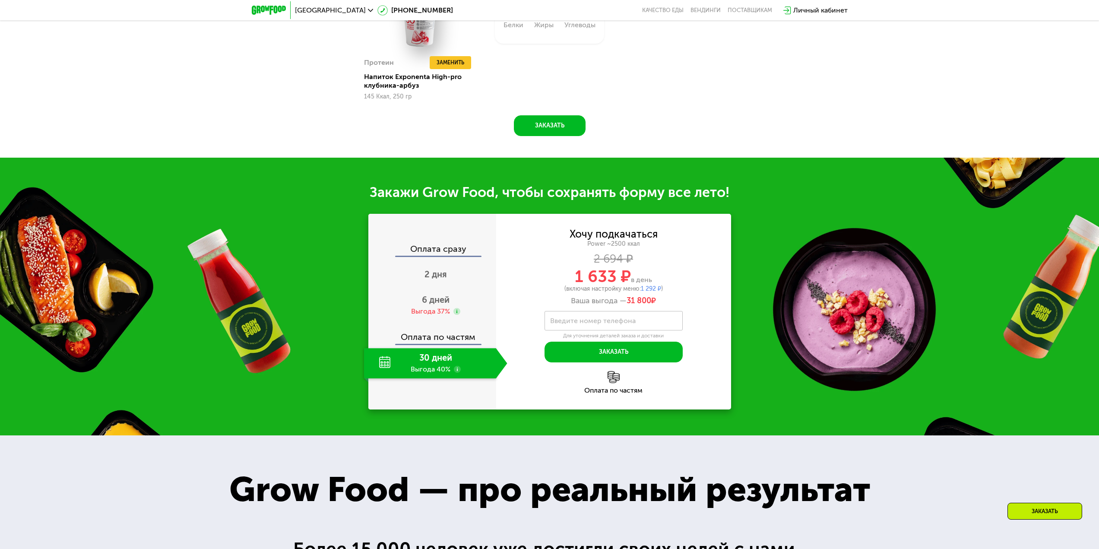
click at [694, 294] on div "Хочу подкачаться Power ~2500 ккал 2 694 ₽ 1 633 ₽ в день (включая настройку мен…" at bounding box center [613, 267] width 235 height 76
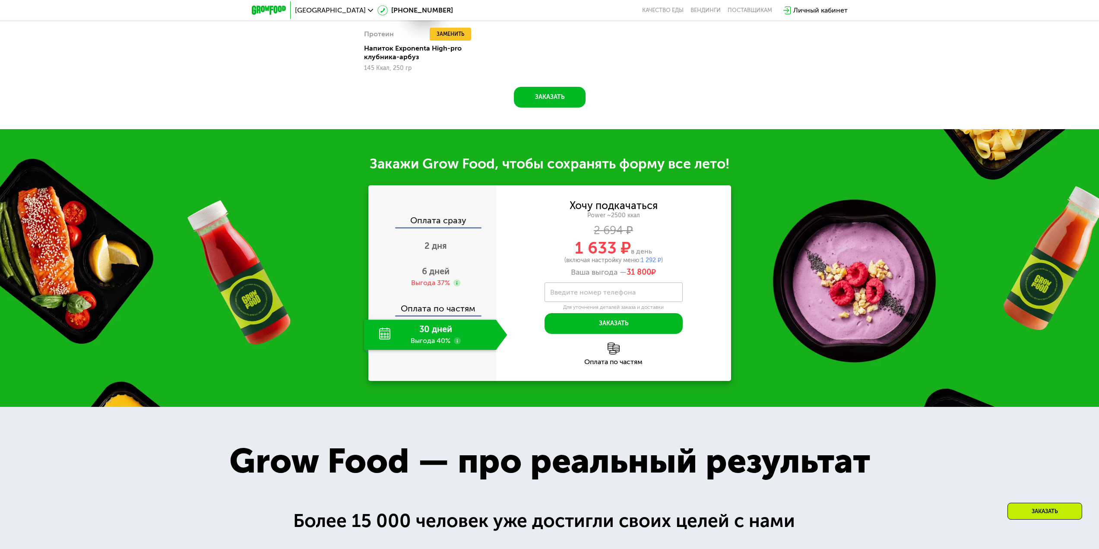
scroll to position [1201, 0]
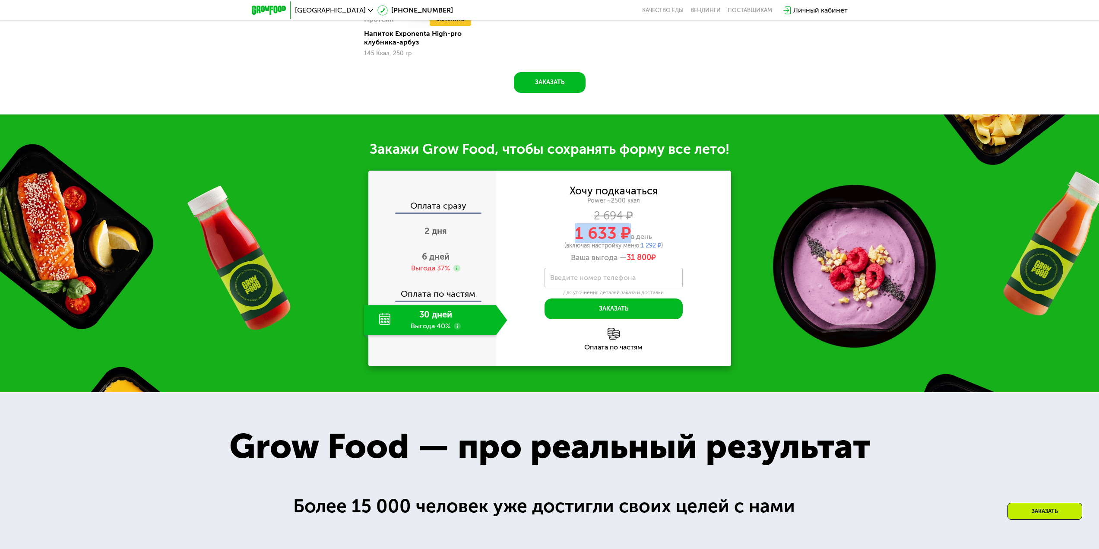
drag, startPoint x: 574, startPoint y: 230, endPoint x: 627, endPoint y: 226, distance: 53.2
click at [627, 226] on div "1 633 ₽ в день" at bounding box center [613, 233] width 235 height 16
click at [364, 352] on div "Закажи Grow Food, чтобы сохранять форму все лето! Оплата сразу 2 дня 6 дней Выг…" at bounding box center [549, 253] width 1099 height 278
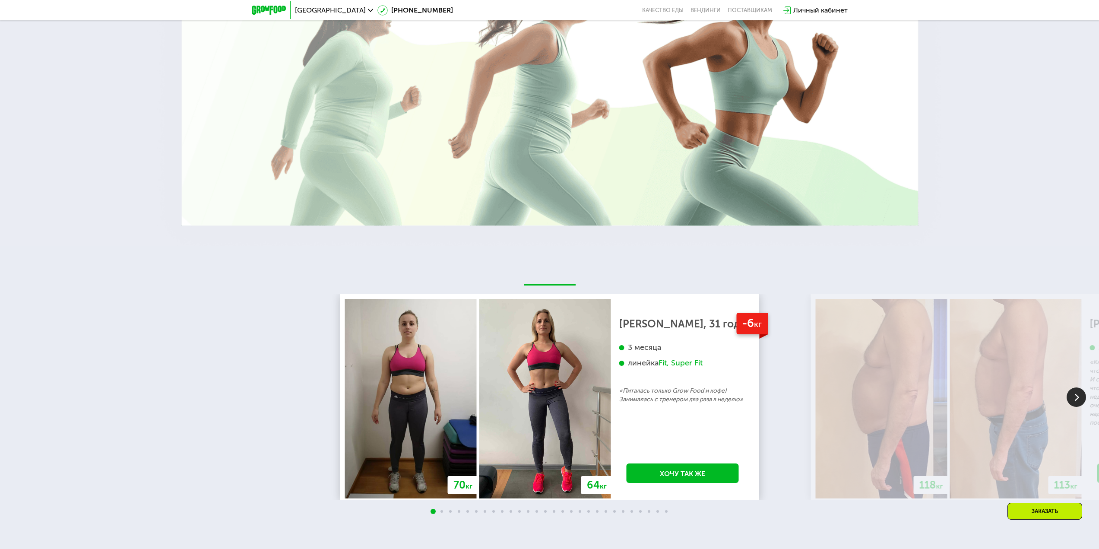
scroll to position [1935, 0]
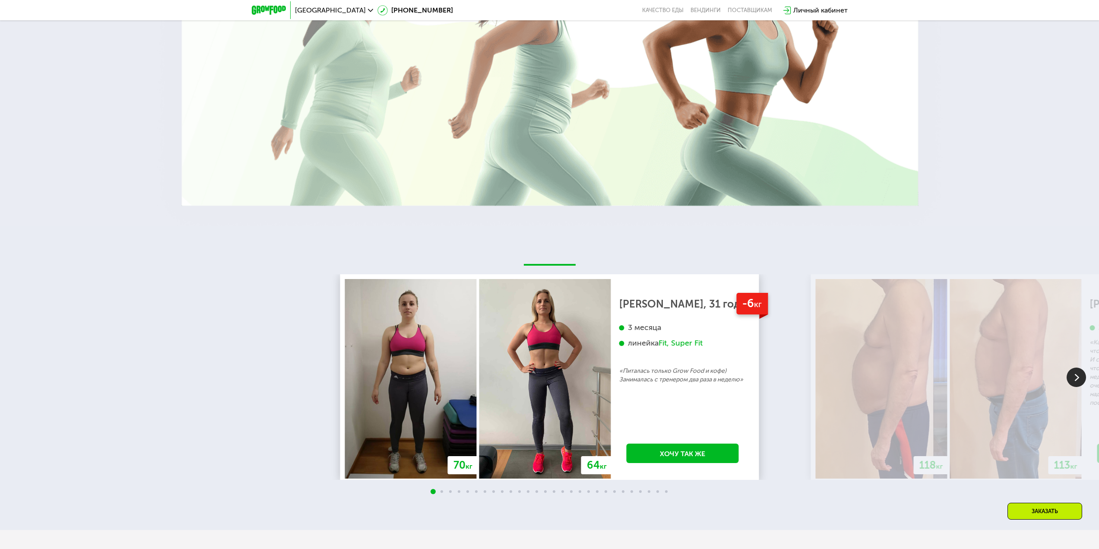
click at [1076, 381] on img at bounding box center [1075, 376] width 19 height 19
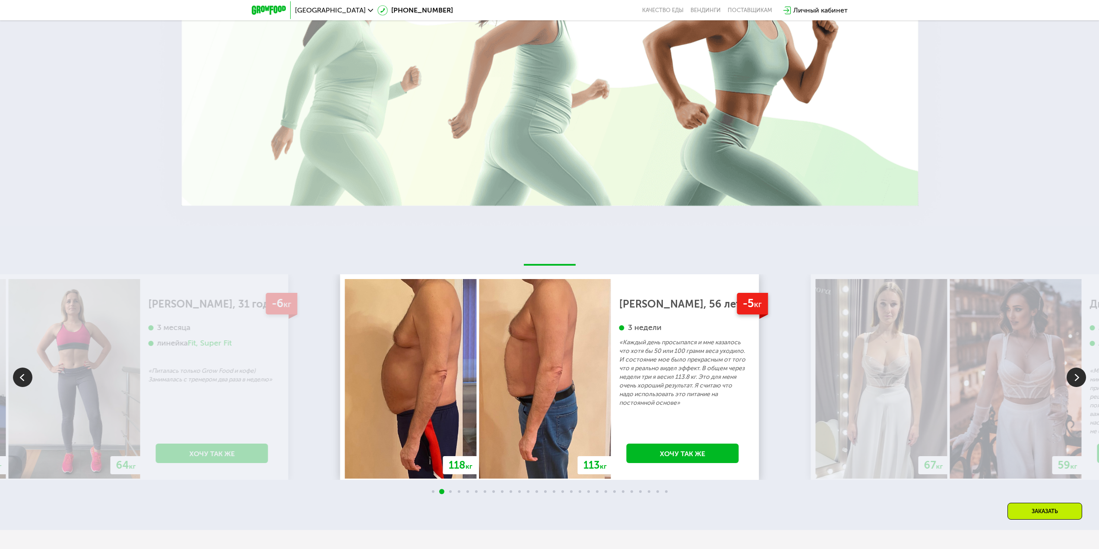
click at [1081, 378] on img at bounding box center [1075, 376] width 19 height 19
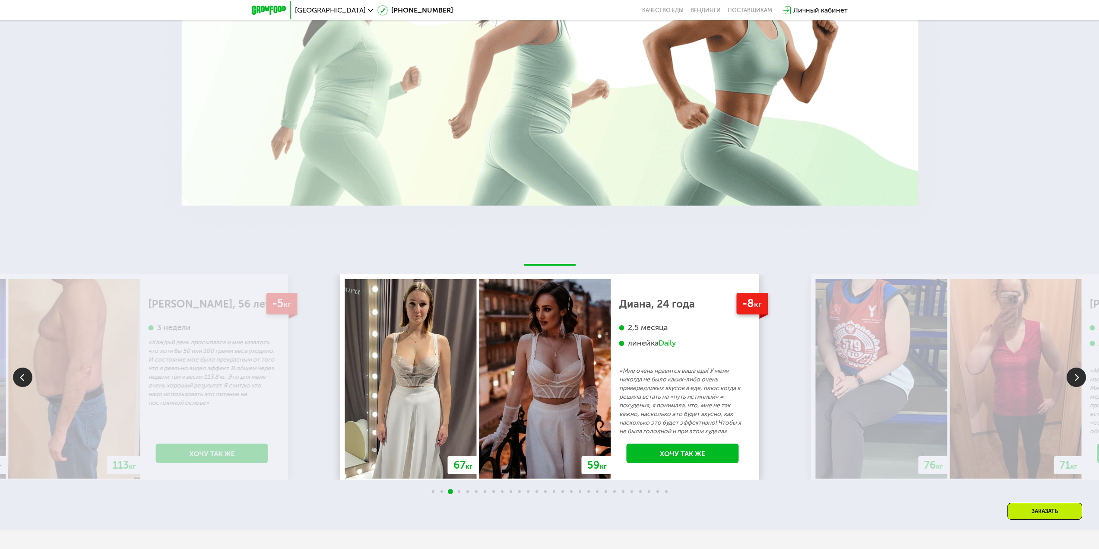
click at [1081, 378] on img at bounding box center [1075, 376] width 19 height 19
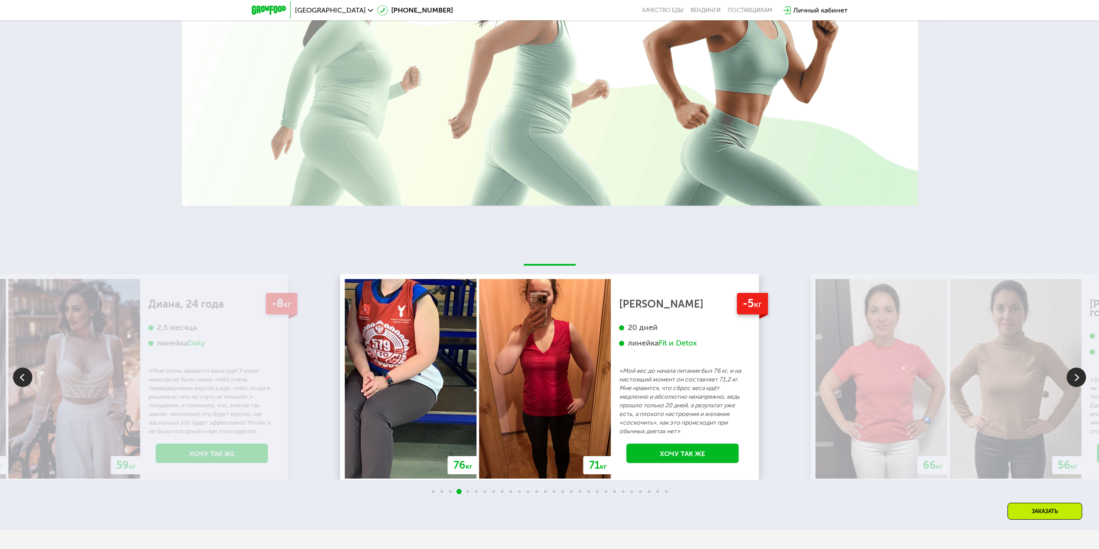
click at [1081, 378] on img at bounding box center [1075, 376] width 19 height 19
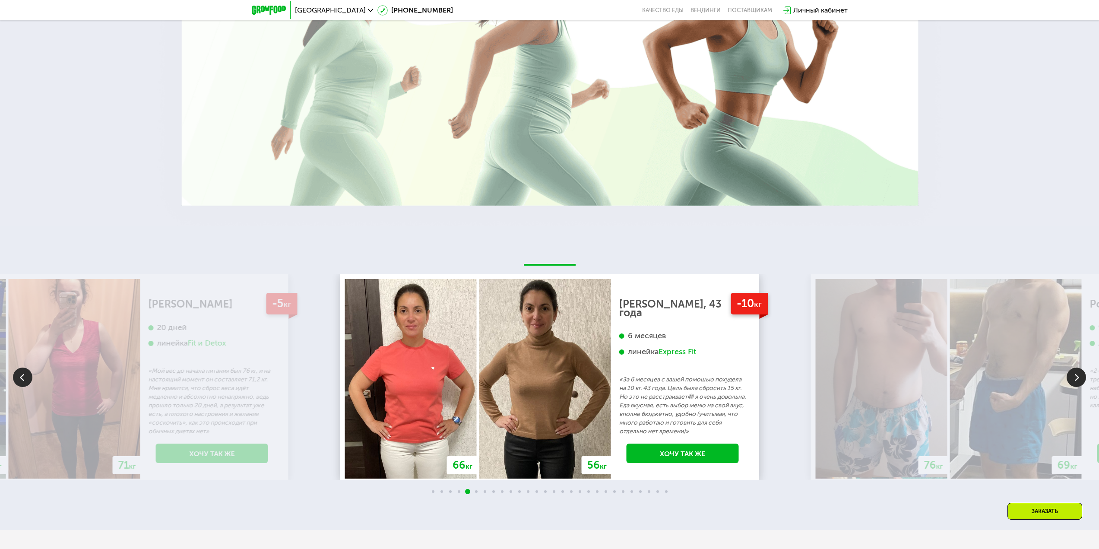
click at [1074, 377] on img at bounding box center [1075, 376] width 19 height 19
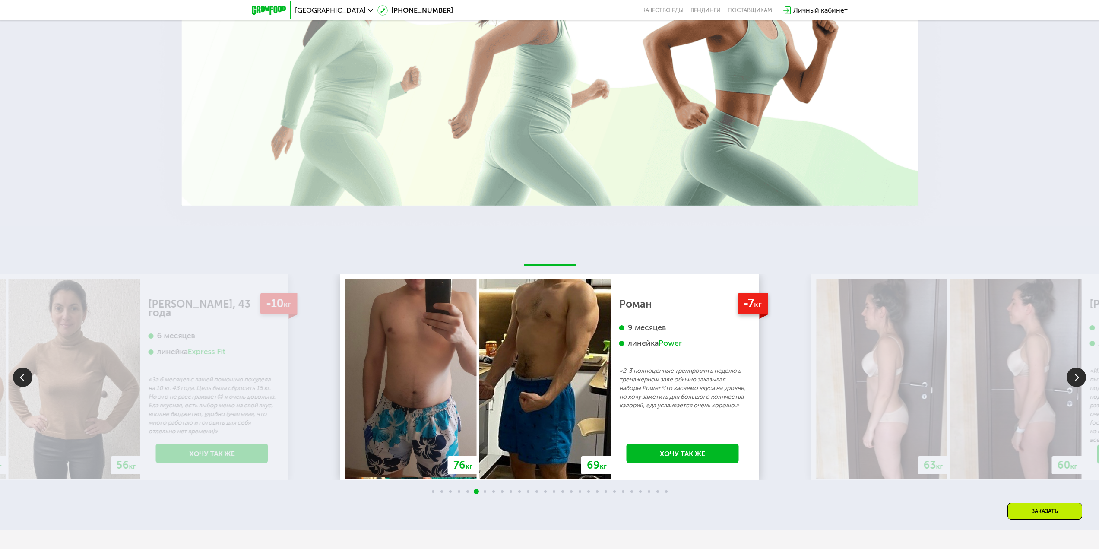
click at [1078, 377] on img at bounding box center [1075, 376] width 19 height 19
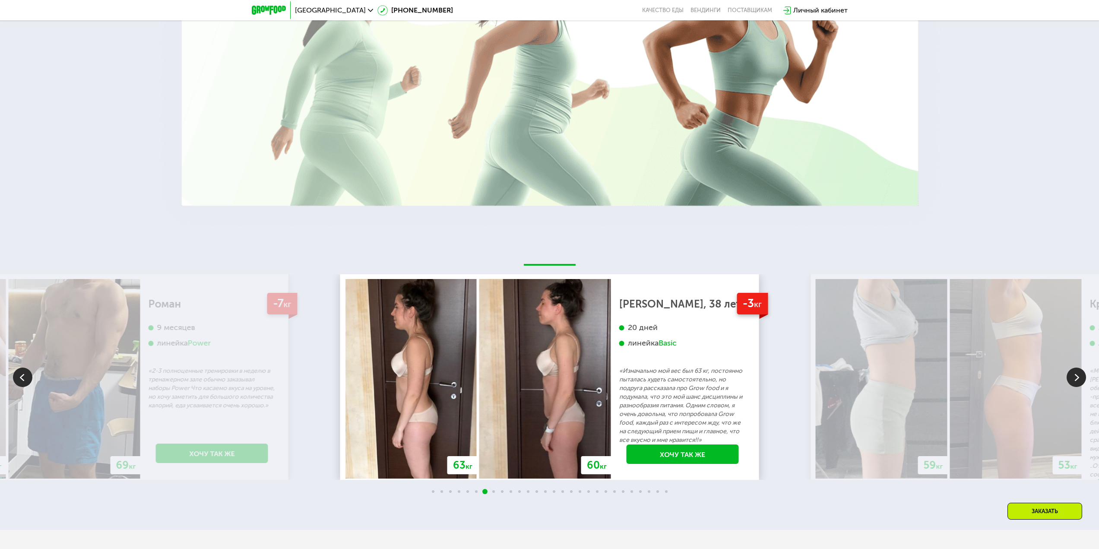
click at [1078, 377] on img at bounding box center [1075, 376] width 19 height 19
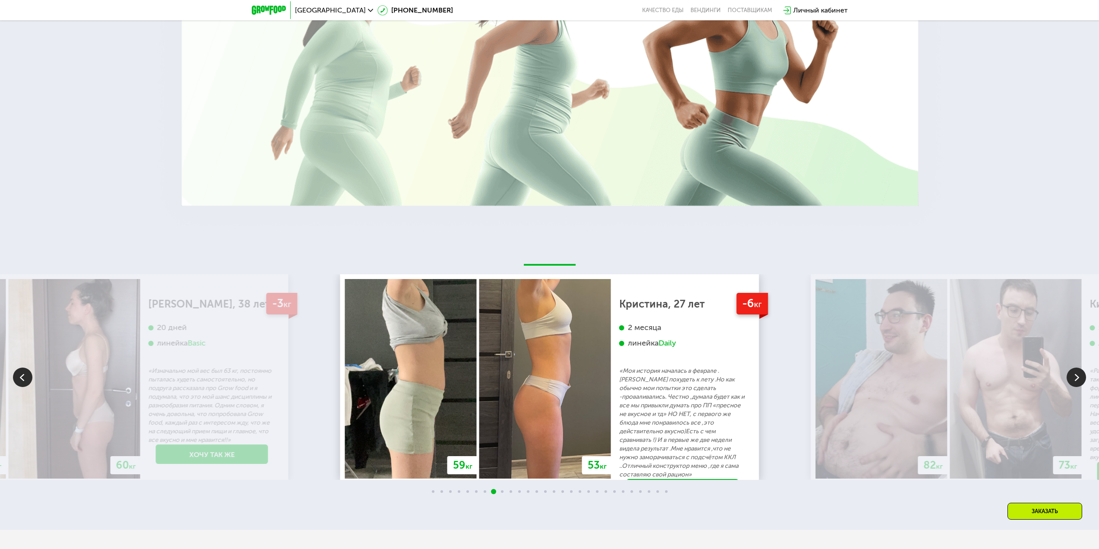
click at [1081, 375] on img at bounding box center [1075, 376] width 19 height 19
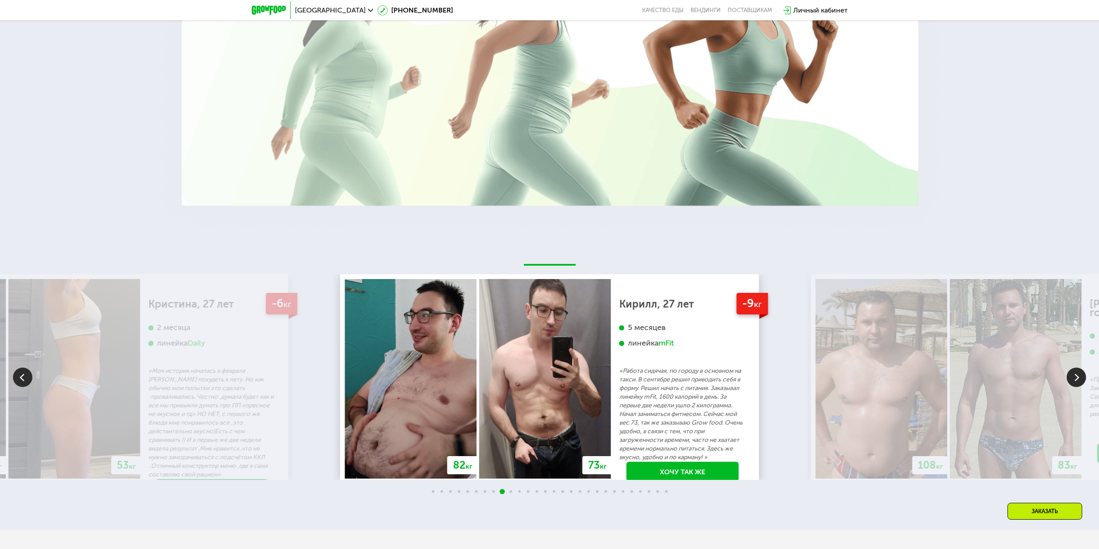
click at [1076, 373] on img at bounding box center [1075, 376] width 19 height 19
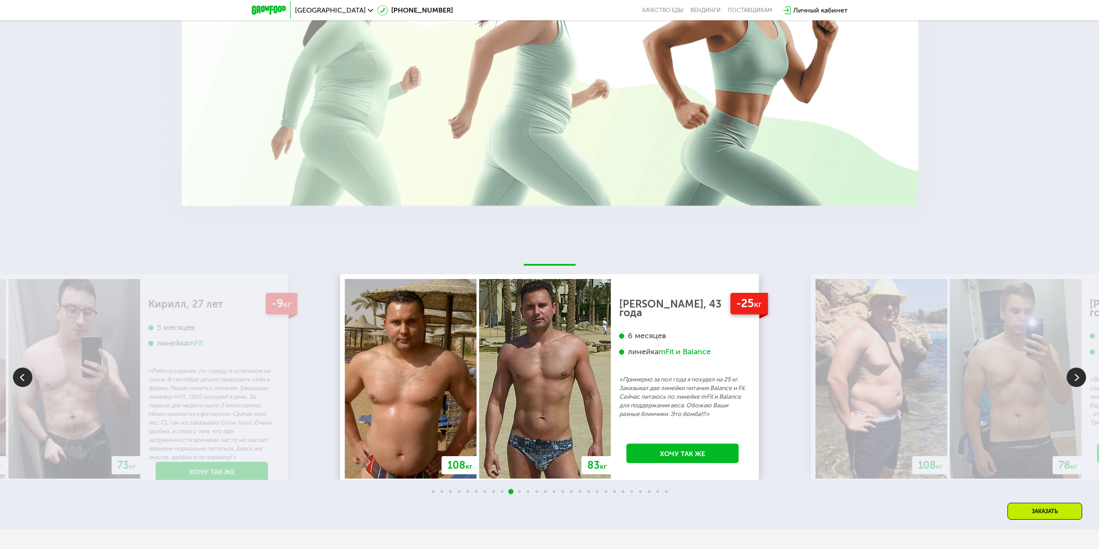
click at [1070, 379] on img at bounding box center [1075, 376] width 19 height 19
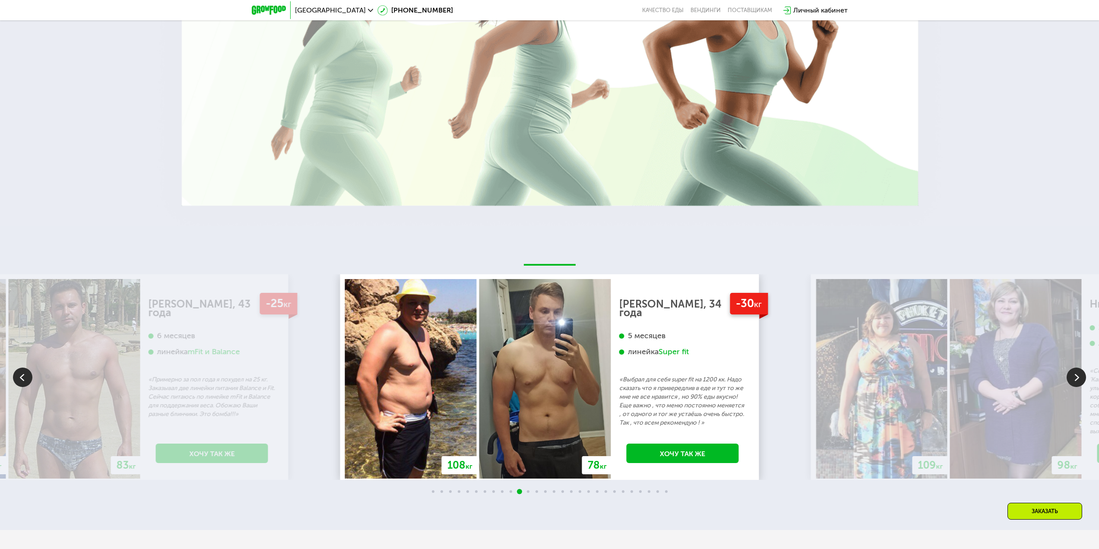
click at [1073, 375] on img at bounding box center [1075, 376] width 19 height 19
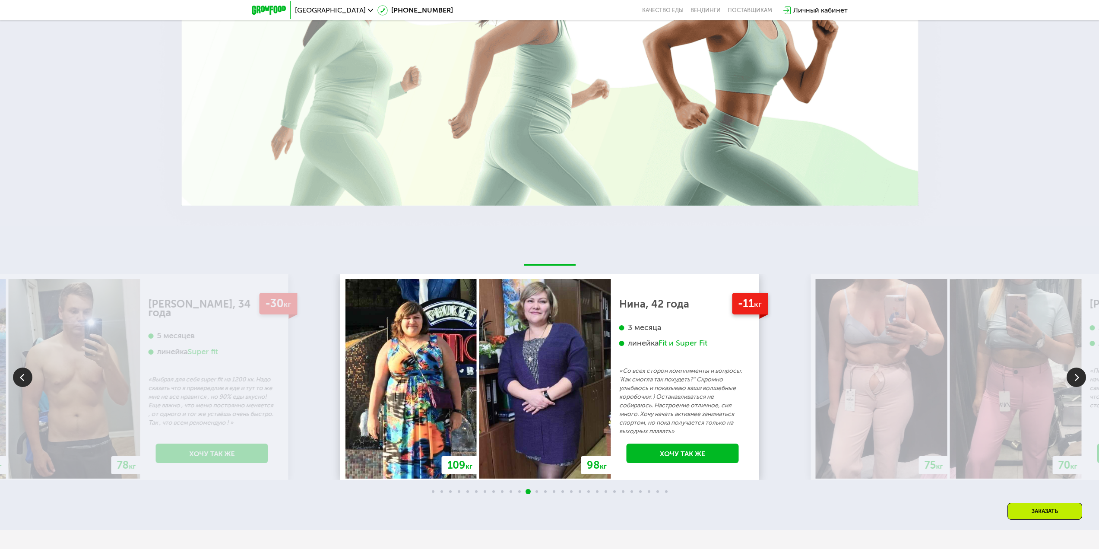
click at [1073, 375] on img at bounding box center [1075, 376] width 19 height 19
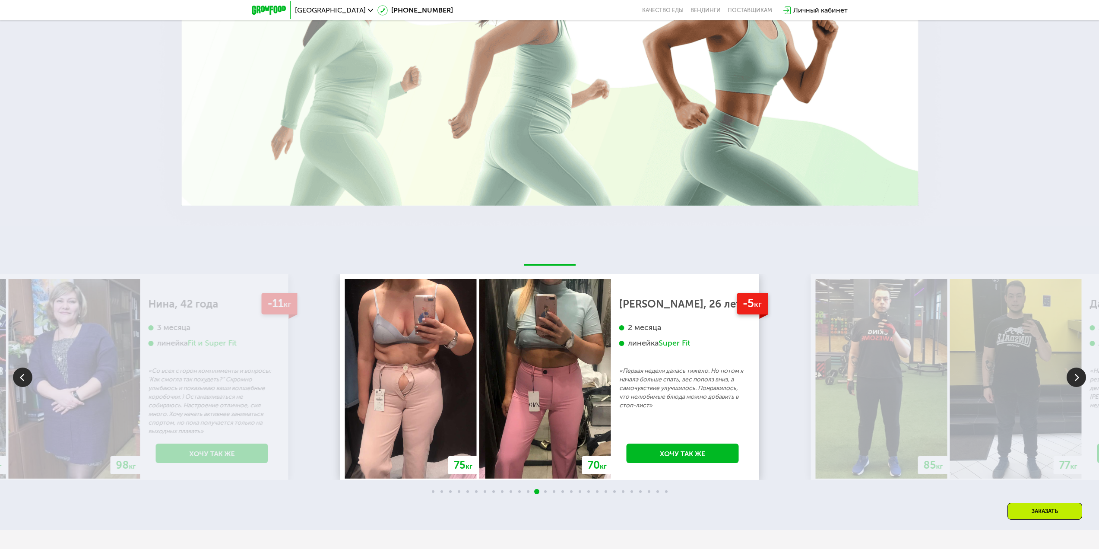
click at [1074, 370] on img at bounding box center [1075, 376] width 19 height 19
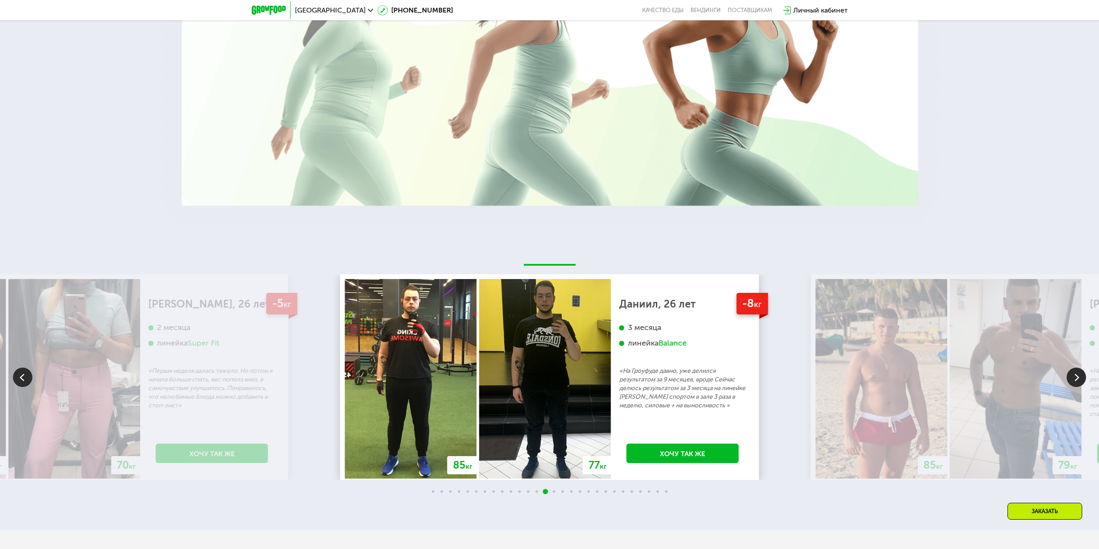
click at [1076, 372] on img at bounding box center [1075, 376] width 19 height 19
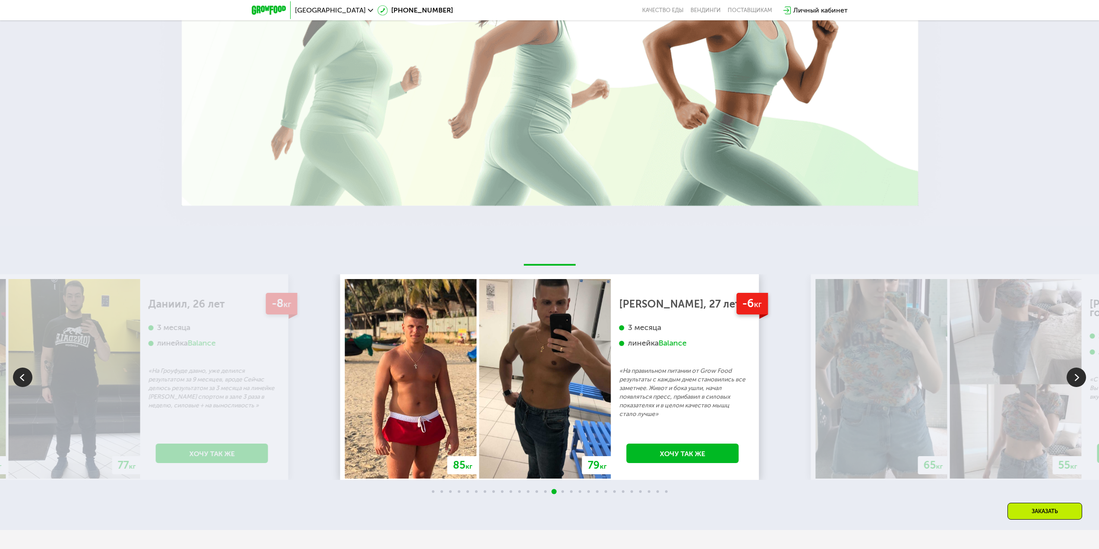
click at [1076, 372] on img at bounding box center [1075, 376] width 19 height 19
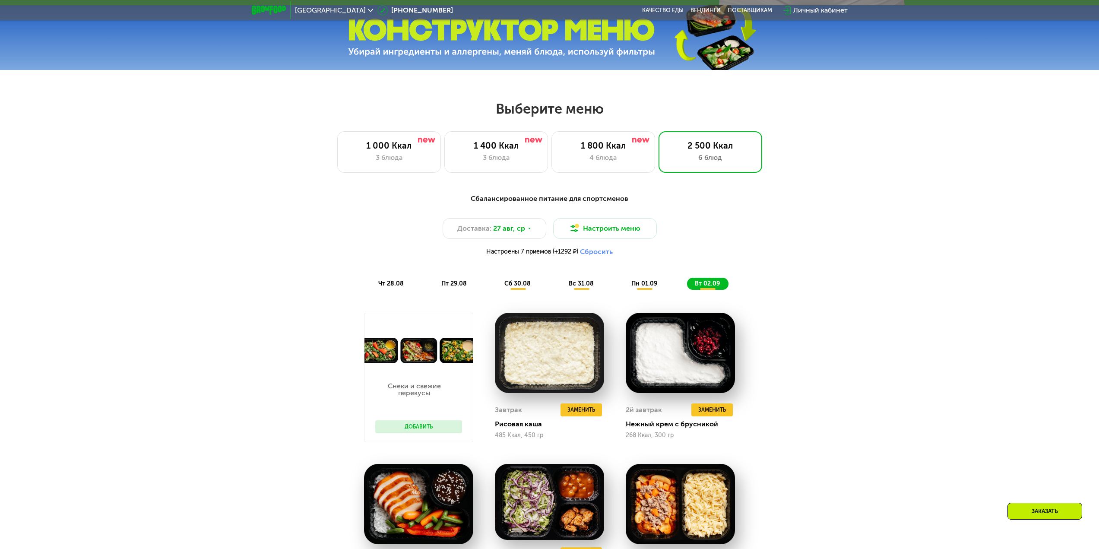
scroll to position [561, 0]
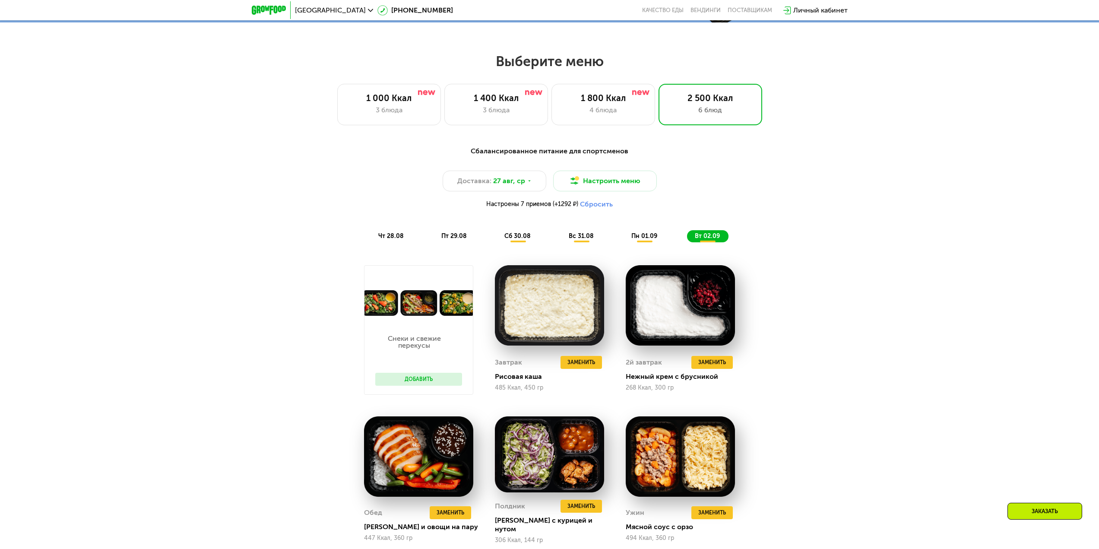
click at [807, 233] on div "Сбалансированное питание для спортсменов Доставка: [DATE] Настроить меню Настро…" at bounding box center [550, 194] width 522 height 107
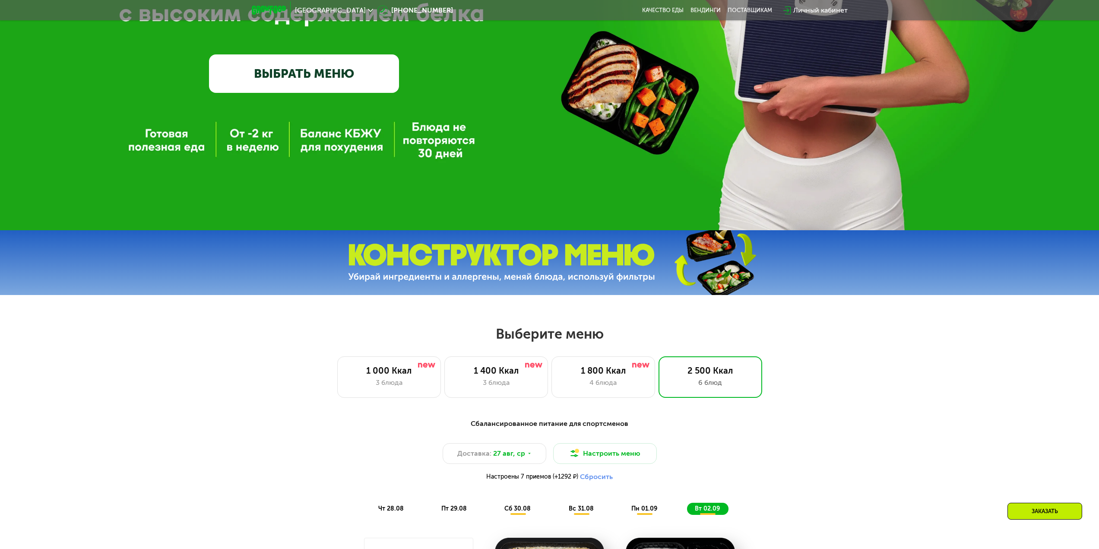
scroll to position [259, 0]
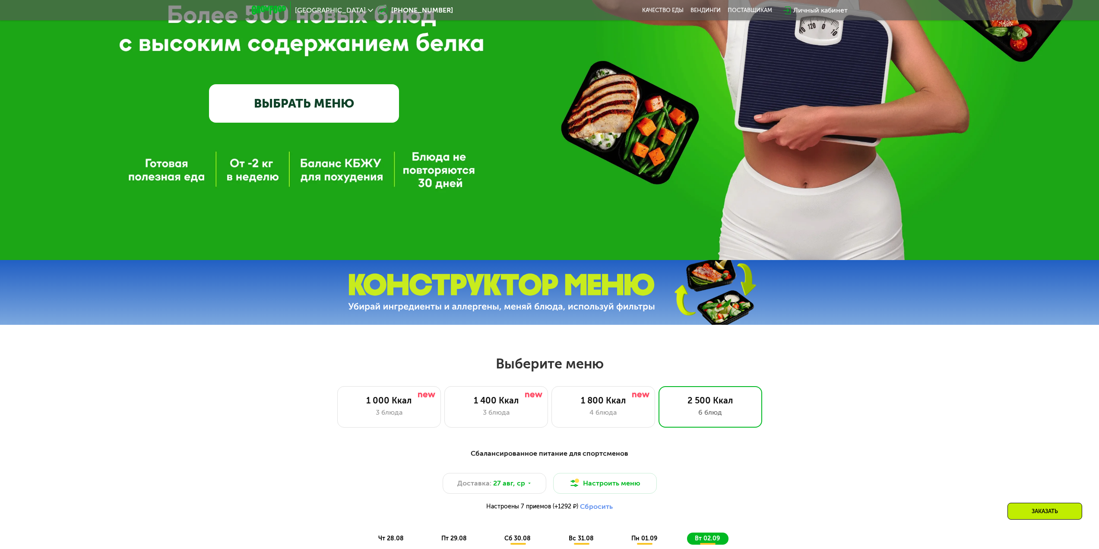
click at [917, 403] on div "1 000 Ккал 3 блюда 1 400 Ккал 3 блюда 1 800 Ккал 4 блюда 2 500 Ккал 6 блюд" at bounding box center [549, 406] width 1043 height 41
click at [967, 364] on h2 "Выберите меню" at bounding box center [549, 363] width 1043 height 17
drag, startPoint x: 942, startPoint y: 361, endPoint x: 956, endPoint y: 371, distance: 17.4
click at [945, 365] on h2 "Выберите меню" at bounding box center [549, 363] width 1043 height 17
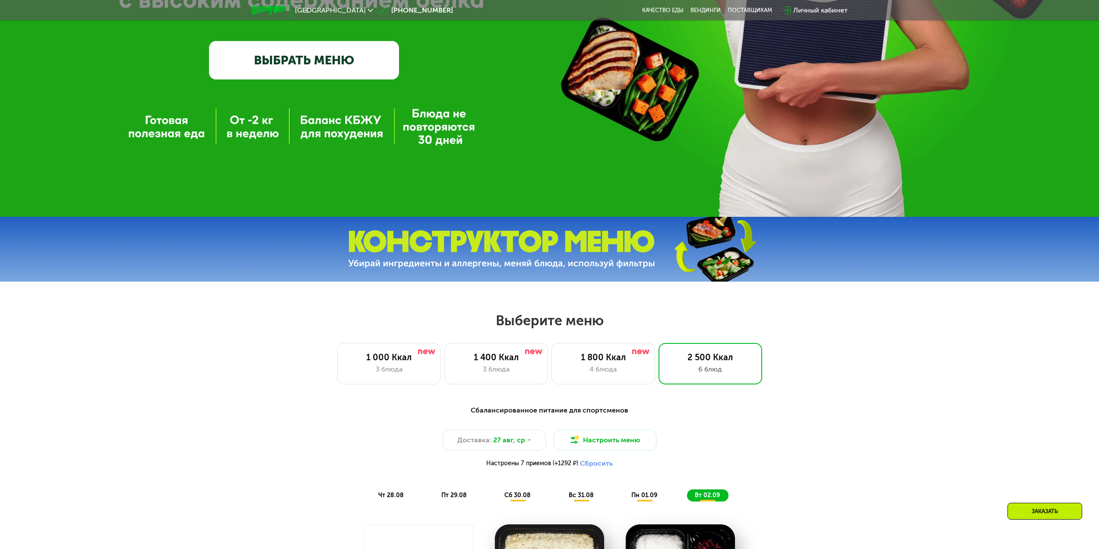
click at [961, 356] on div "1 000 Ккал 3 блюда 1 400 Ккал 3 блюда 1 800 Ккал 4 блюда 2 500 Ккал 6 блюд" at bounding box center [549, 363] width 1043 height 41
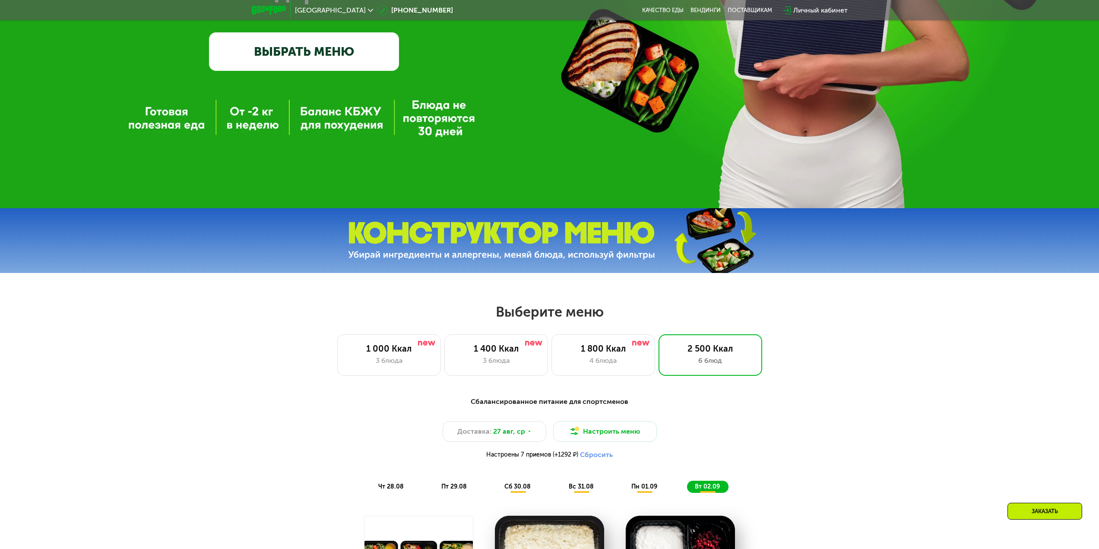
scroll to position [432, 0]
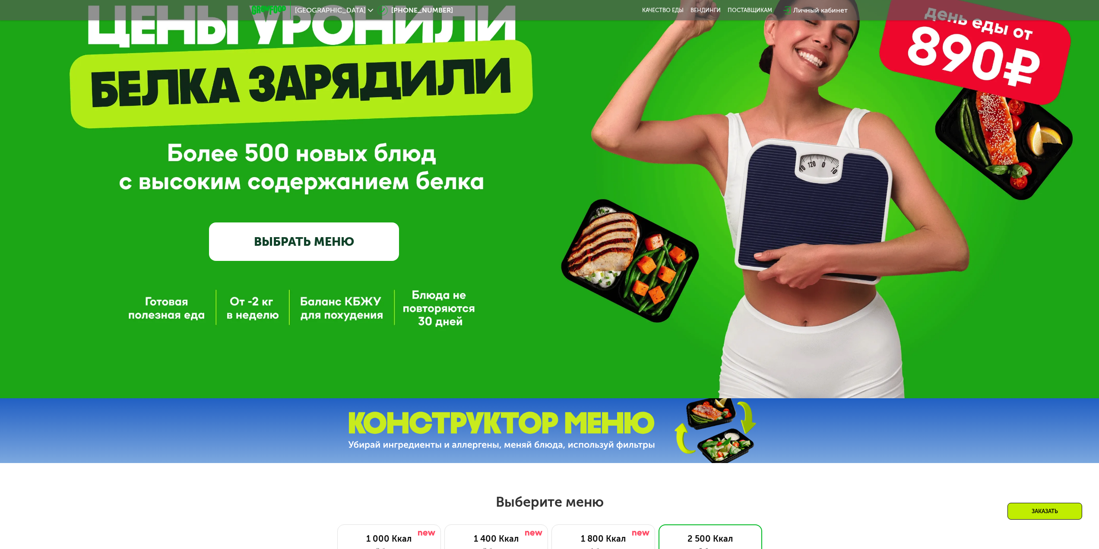
scroll to position [0, 0]
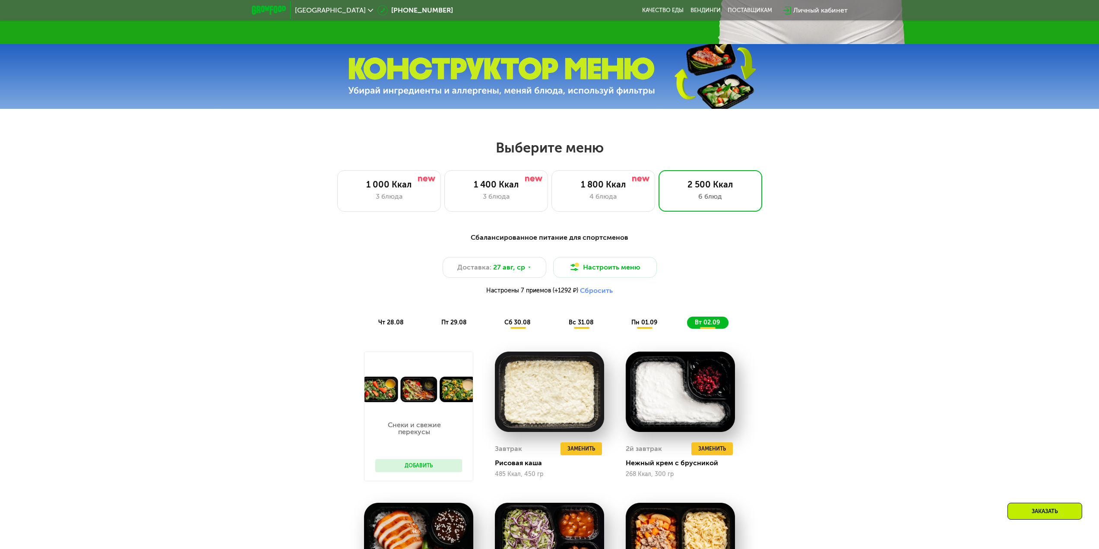
click at [920, 320] on div "Сбалансированное питание для спортсменов Доставка: [DATE] Настроить меню Настро…" at bounding box center [549, 530] width 1099 height 620
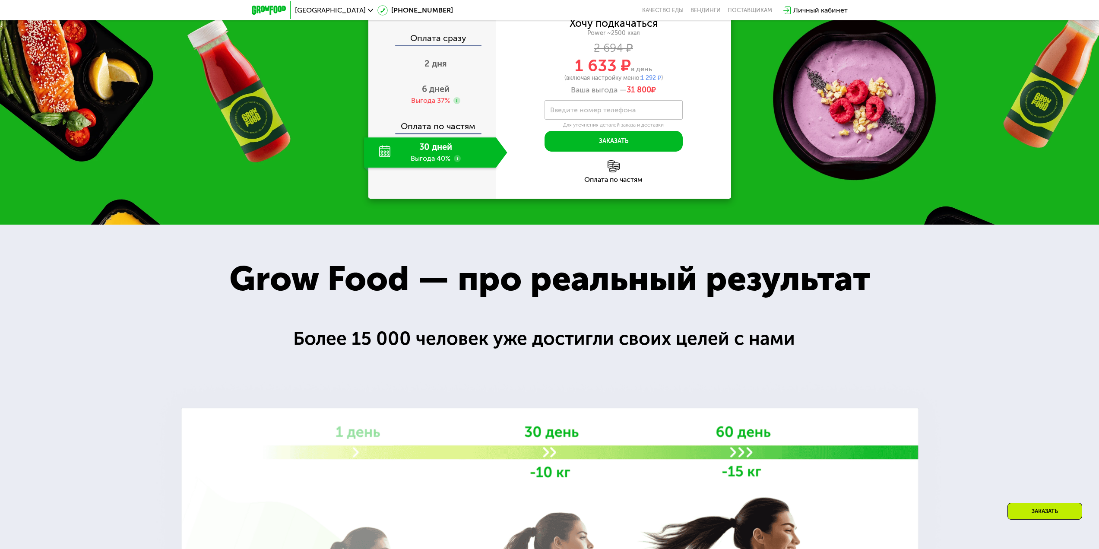
scroll to position [1554, 0]
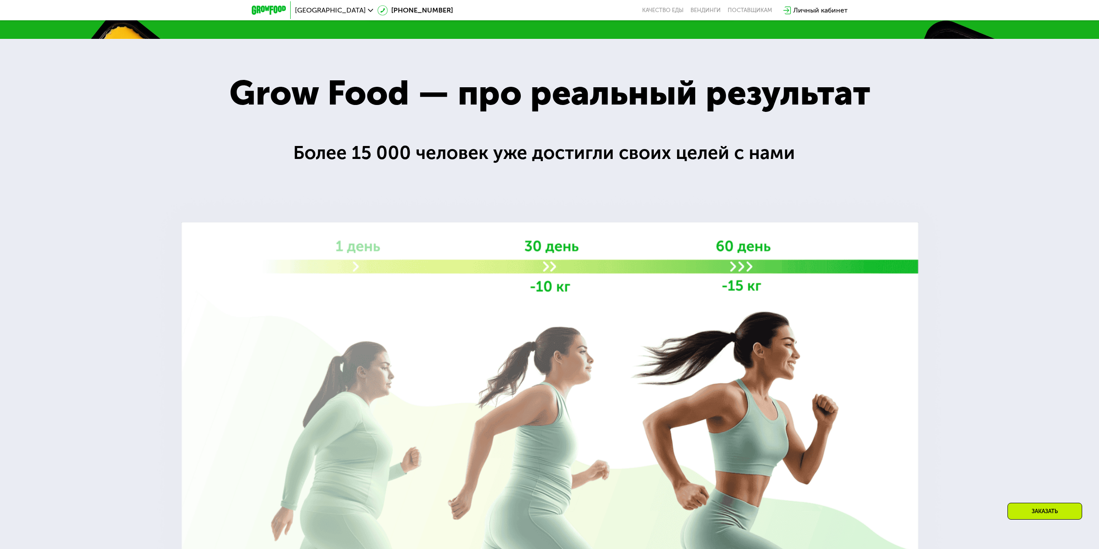
click at [952, 309] on div at bounding box center [549, 323] width 1099 height 568
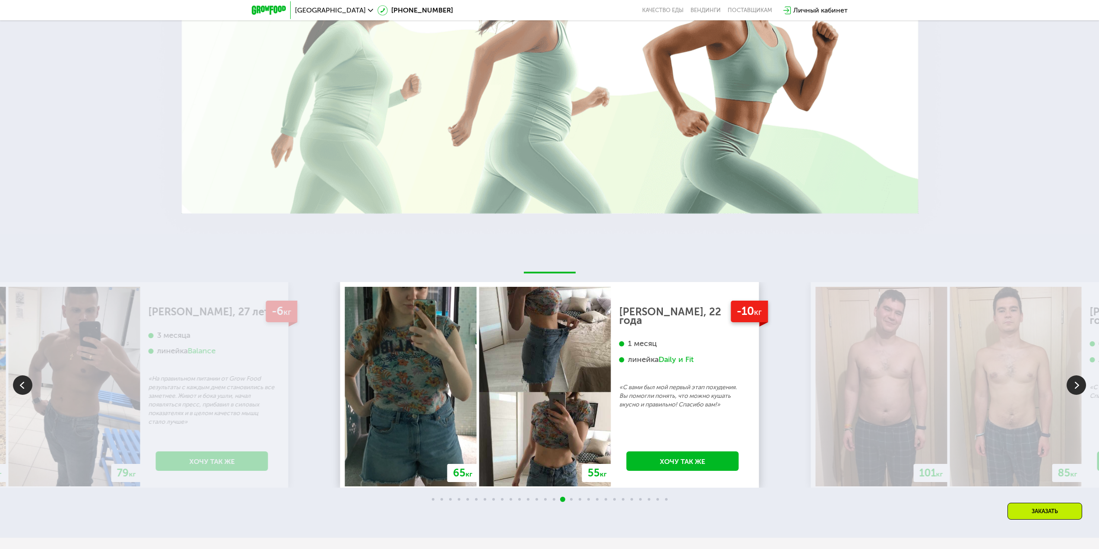
scroll to position [2029, 0]
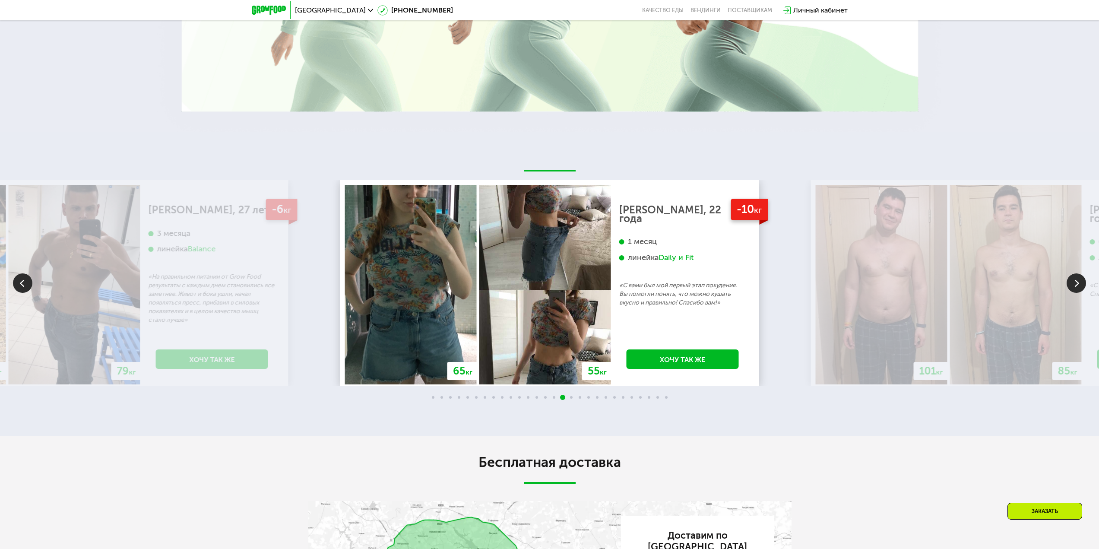
click at [1073, 277] on img at bounding box center [1075, 282] width 19 height 19
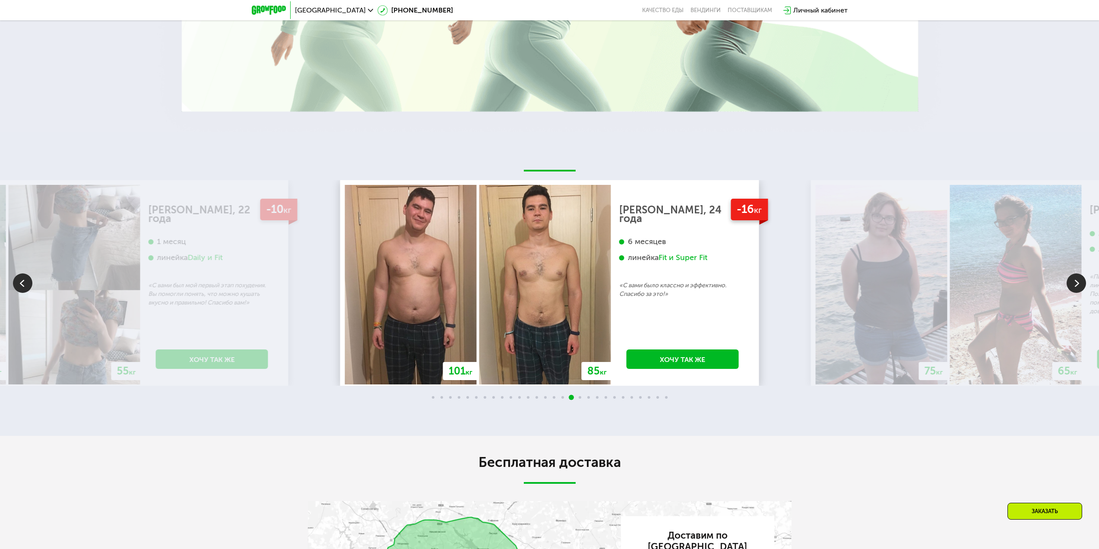
click at [1073, 275] on img at bounding box center [1075, 282] width 19 height 19
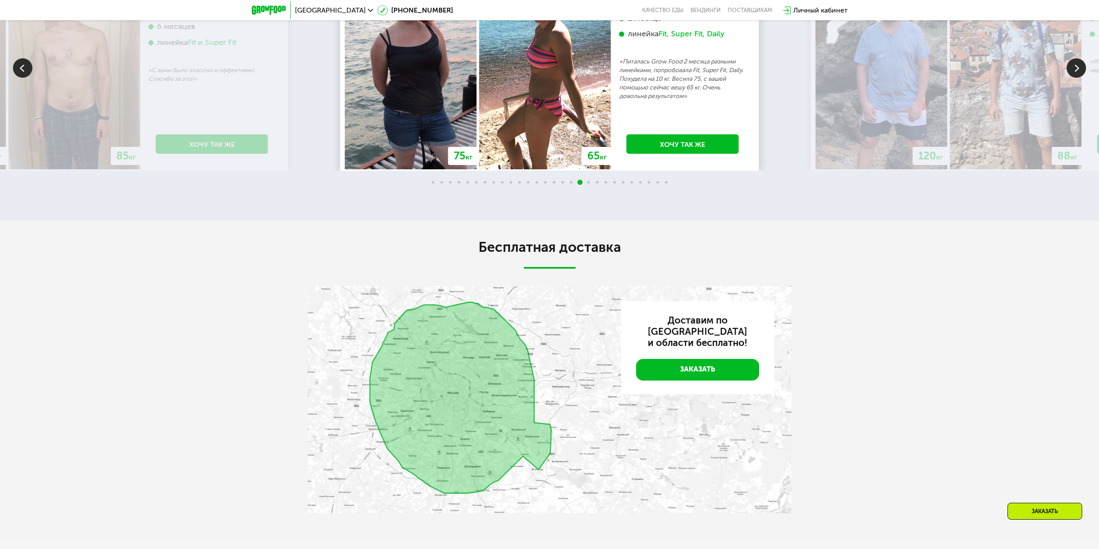
scroll to position [2245, 0]
